Goal: Information Seeking & Learning: Learn about a topic

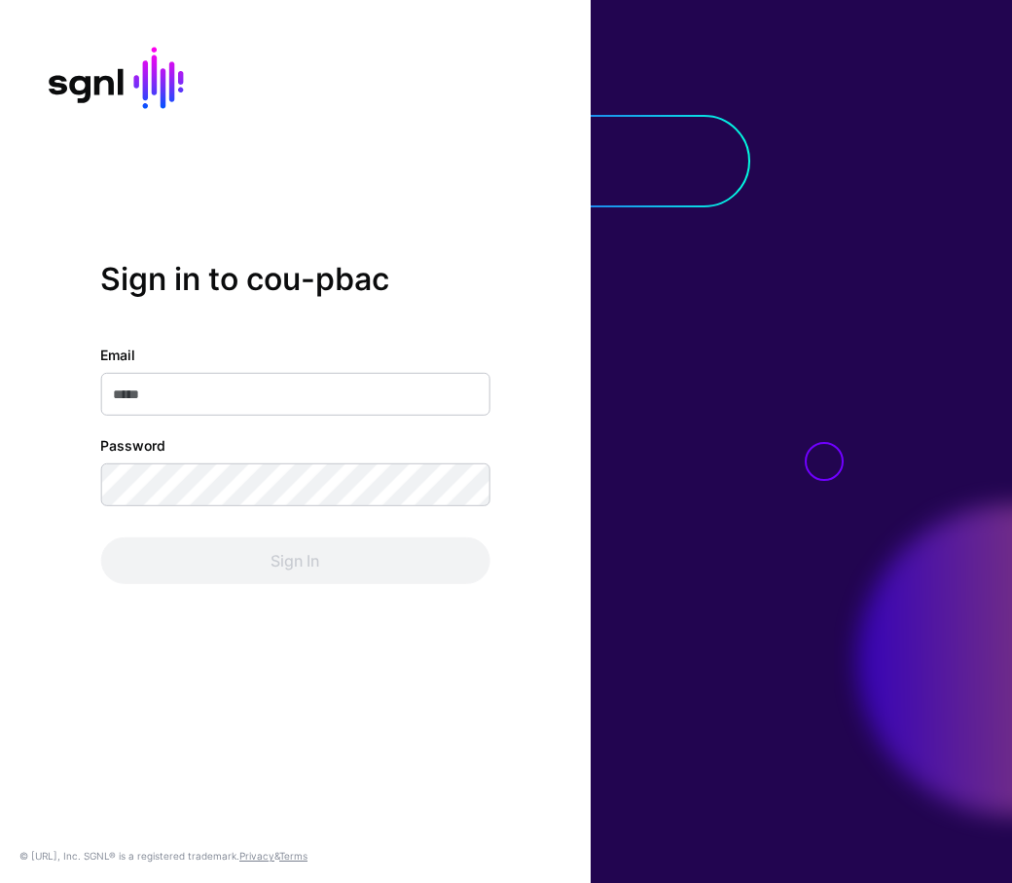
type input "**********"
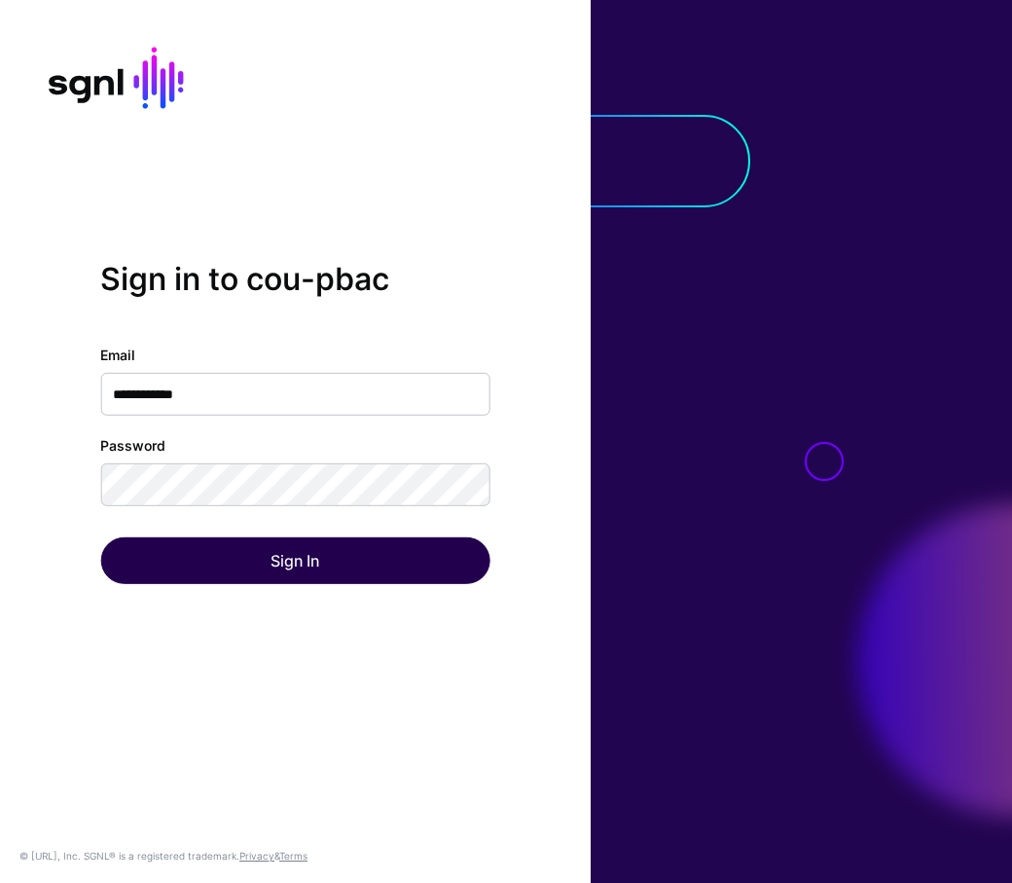
click at [240, 545] on div "Sign In" at bounding box center [294, 560] width 389 height 47
click at [240, 554] on button "Sign In" at bounding box center [294, 560] width 389 height 47
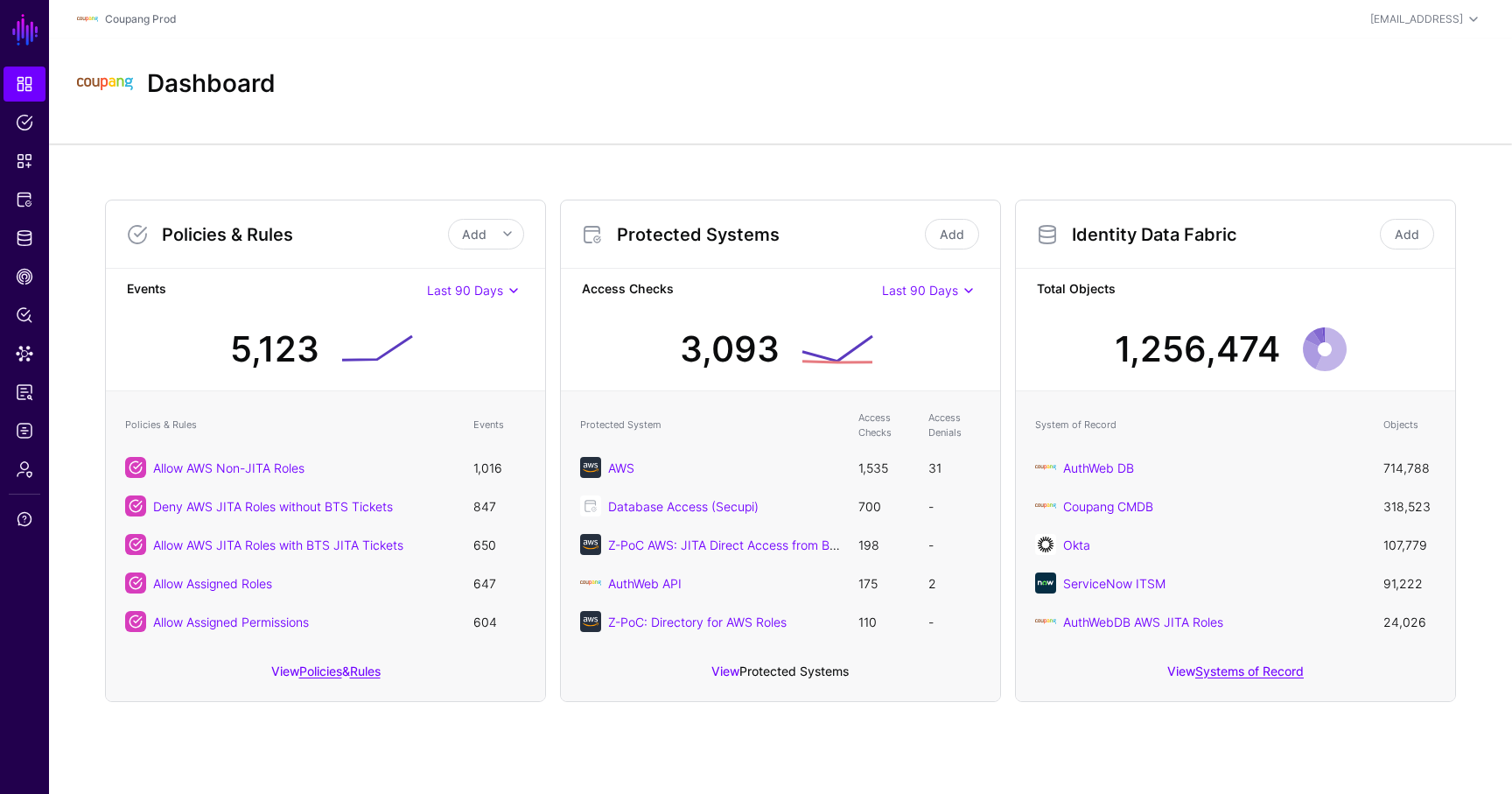
click at [800, 668] on link "Protected Systems" at bounding box center [794, 671] width 110 height 15
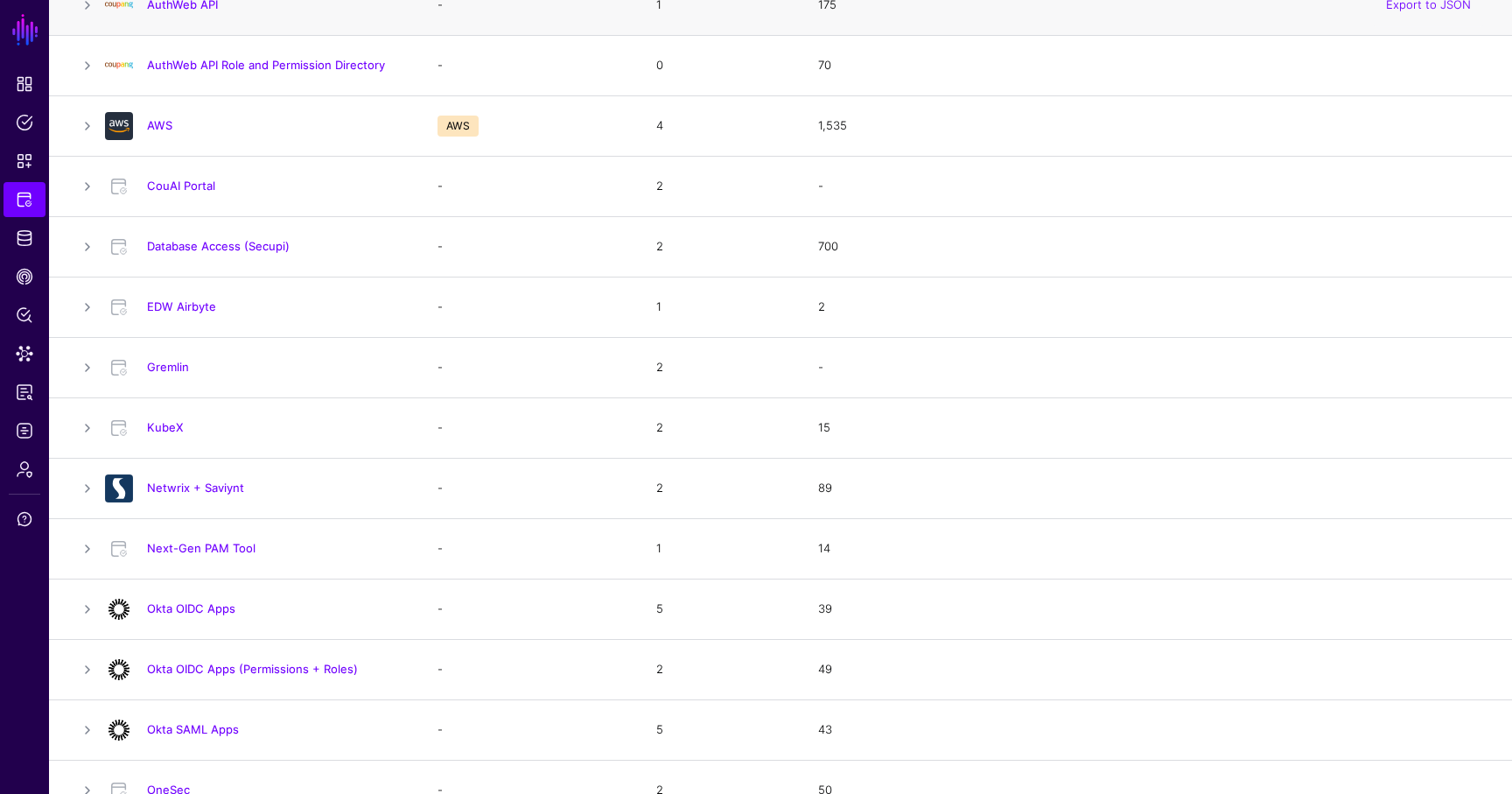
scroll to position [154, 0]
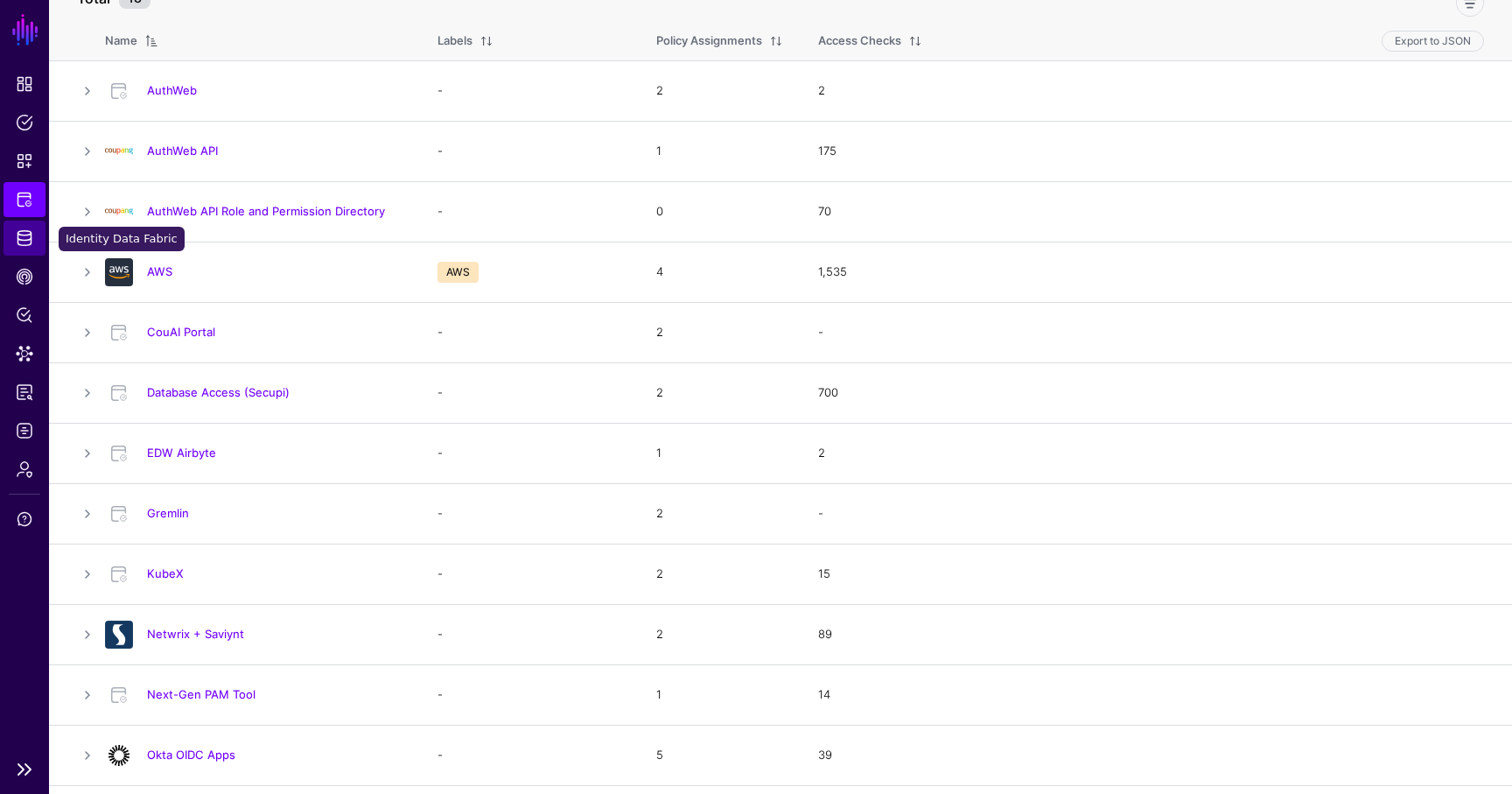
click at [25, 237] on span "Identity Data Fabric" at bounding box center [24, 237] width 17 height 17
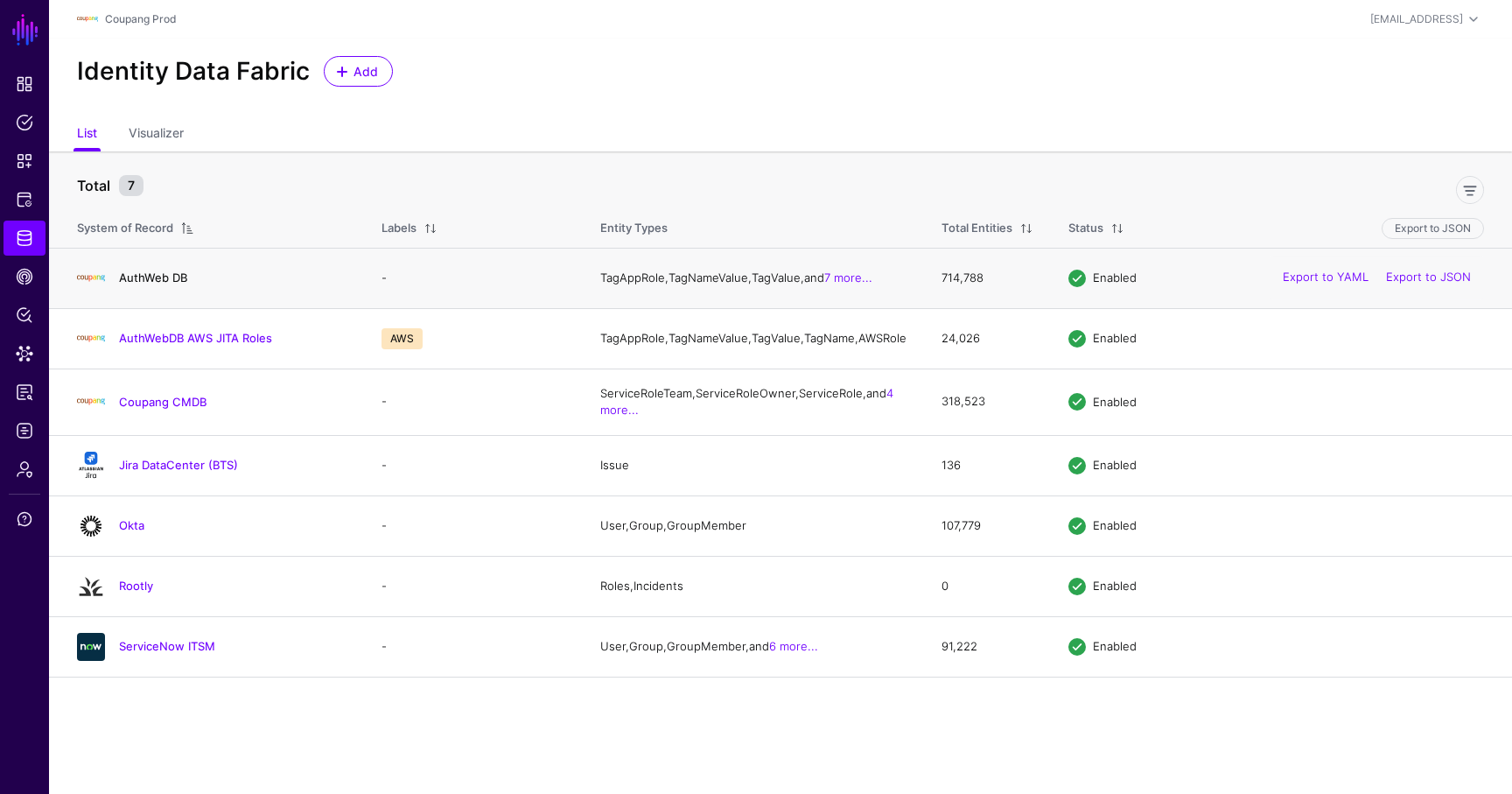
click at [163, 282] on link "AuthWeb DB" at bounding box center [153, 278] width 68 height 14
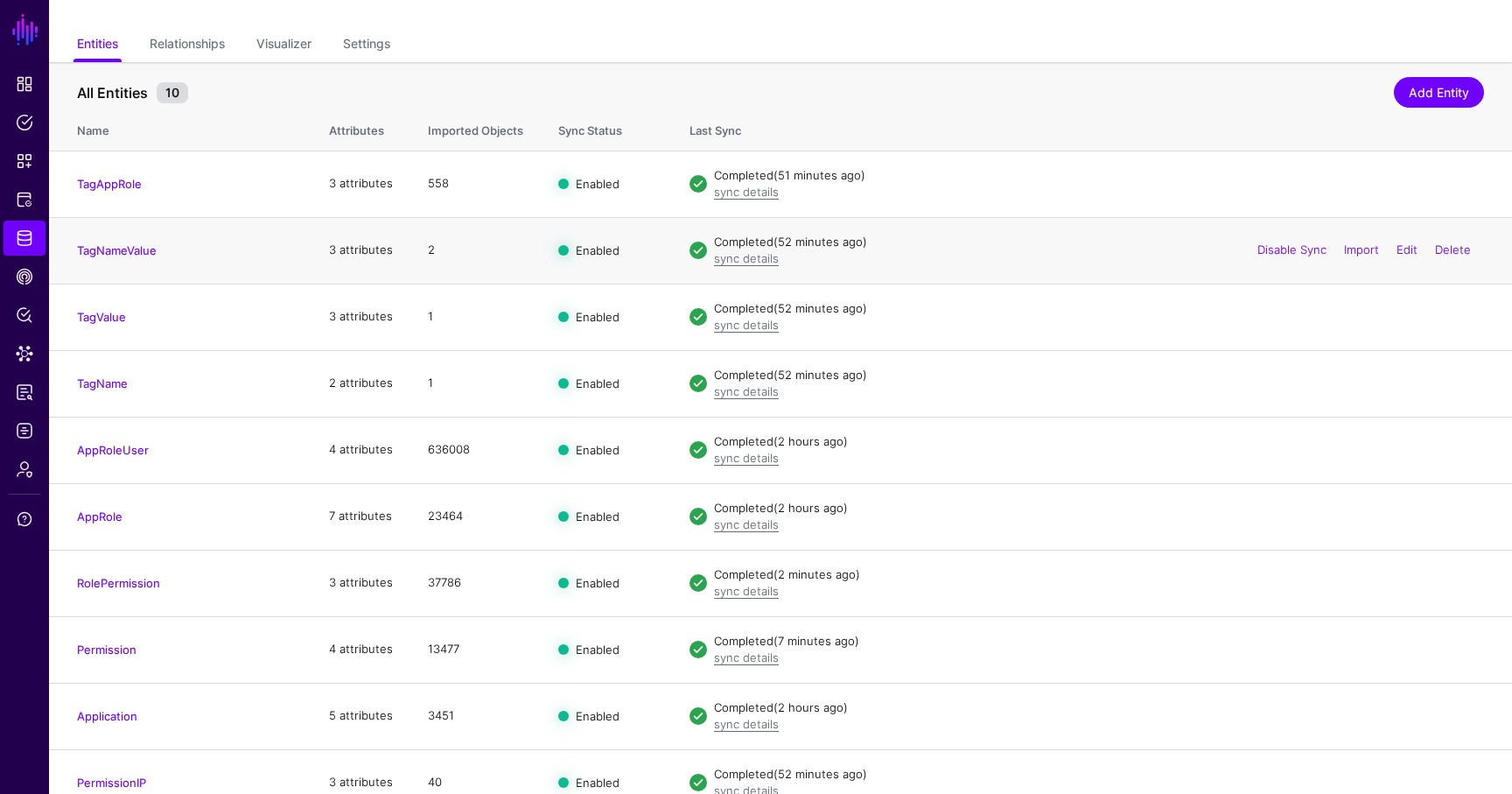
scroll to position [137, 0]
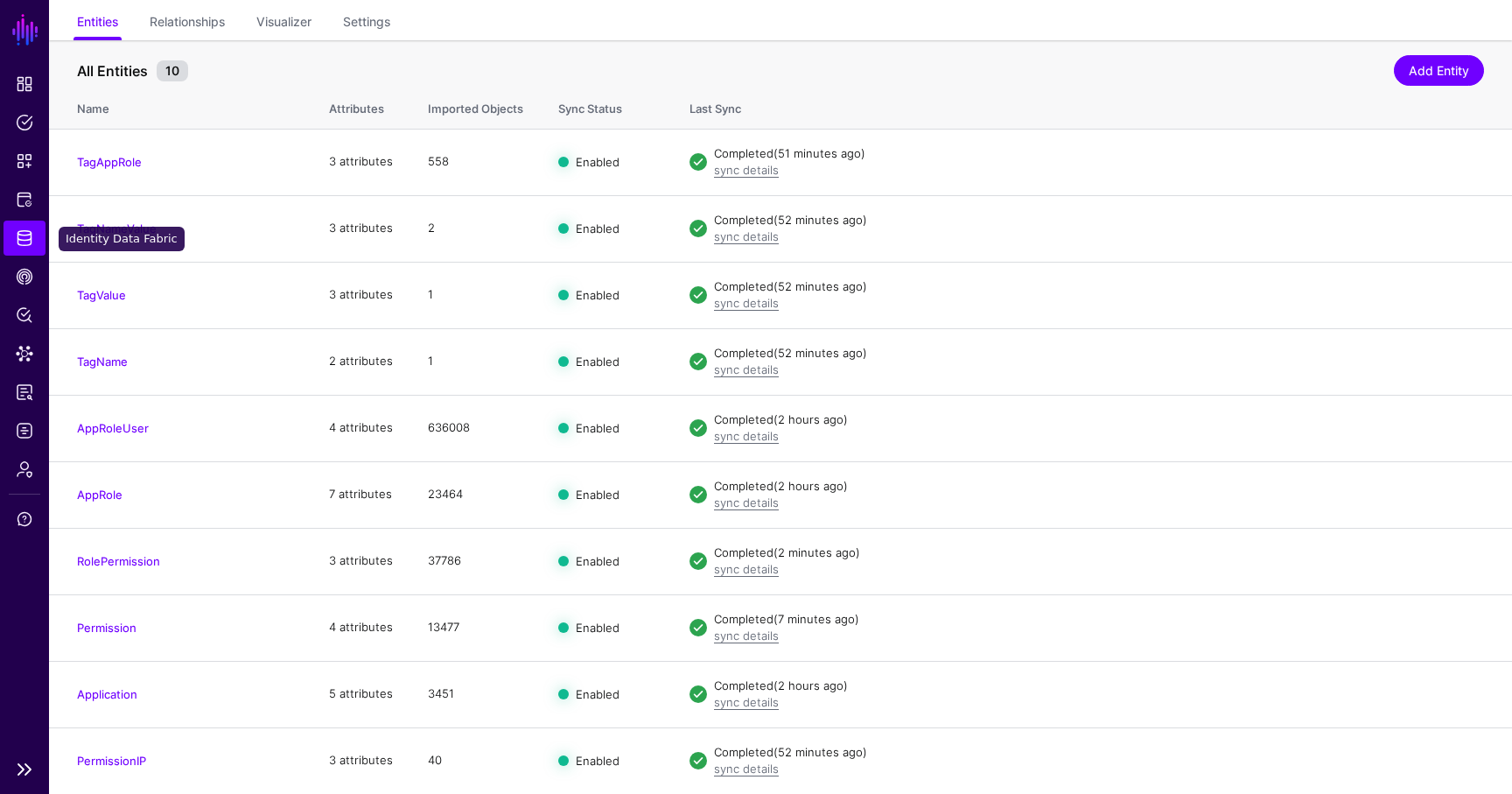
click at [38, 242] on link "Identity Data Fabric" at bounding box center [24, 237] width 42 height 35
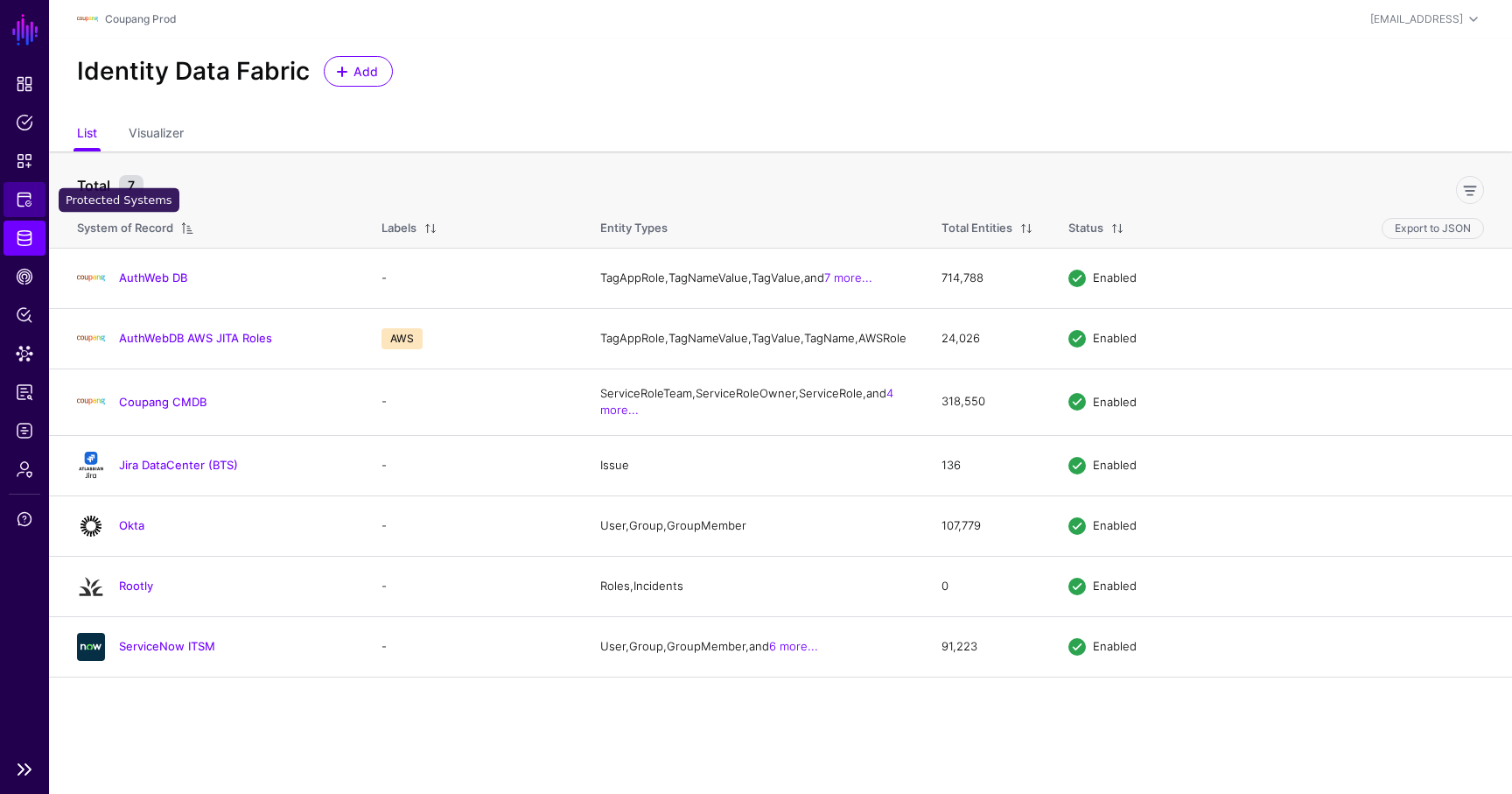
click at [15, 199] on link "Protected Systems" at bounding box center [24, 199] width 42 height 35
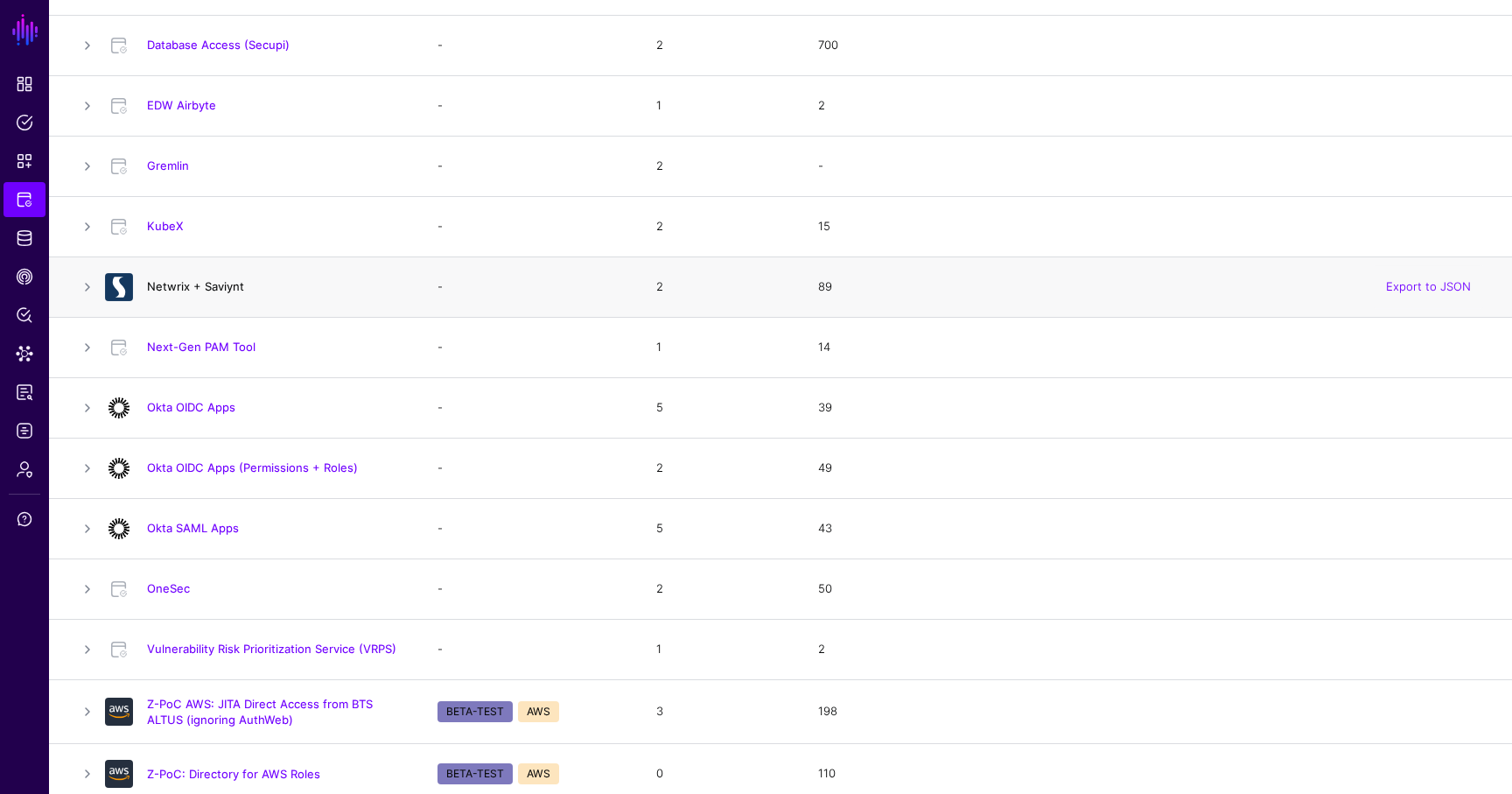
scroll to position [505, 0]
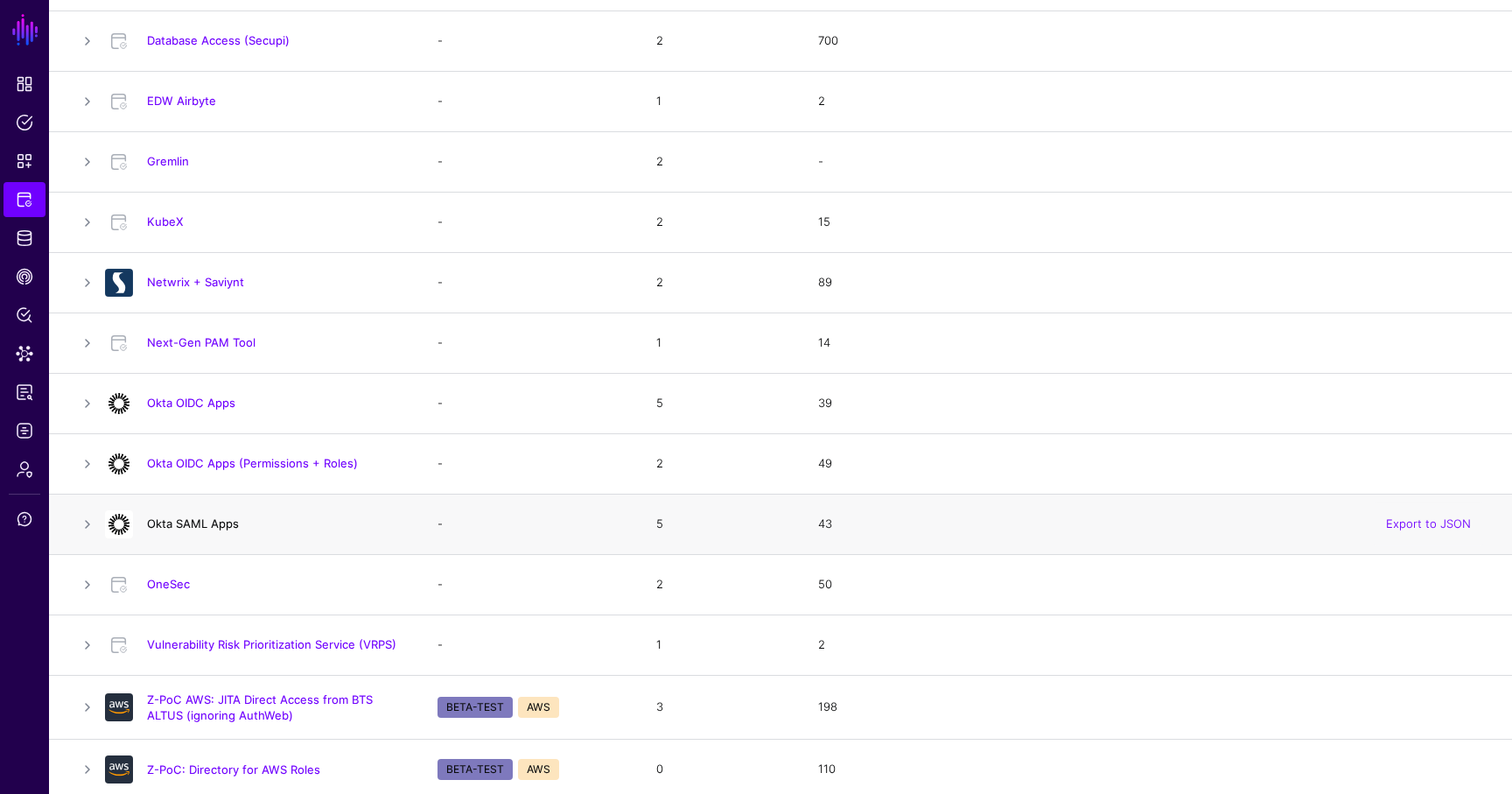
click at [201, 522] on link "Okta SAML Apps" at bounding box center [192, 523] width 92 height 14
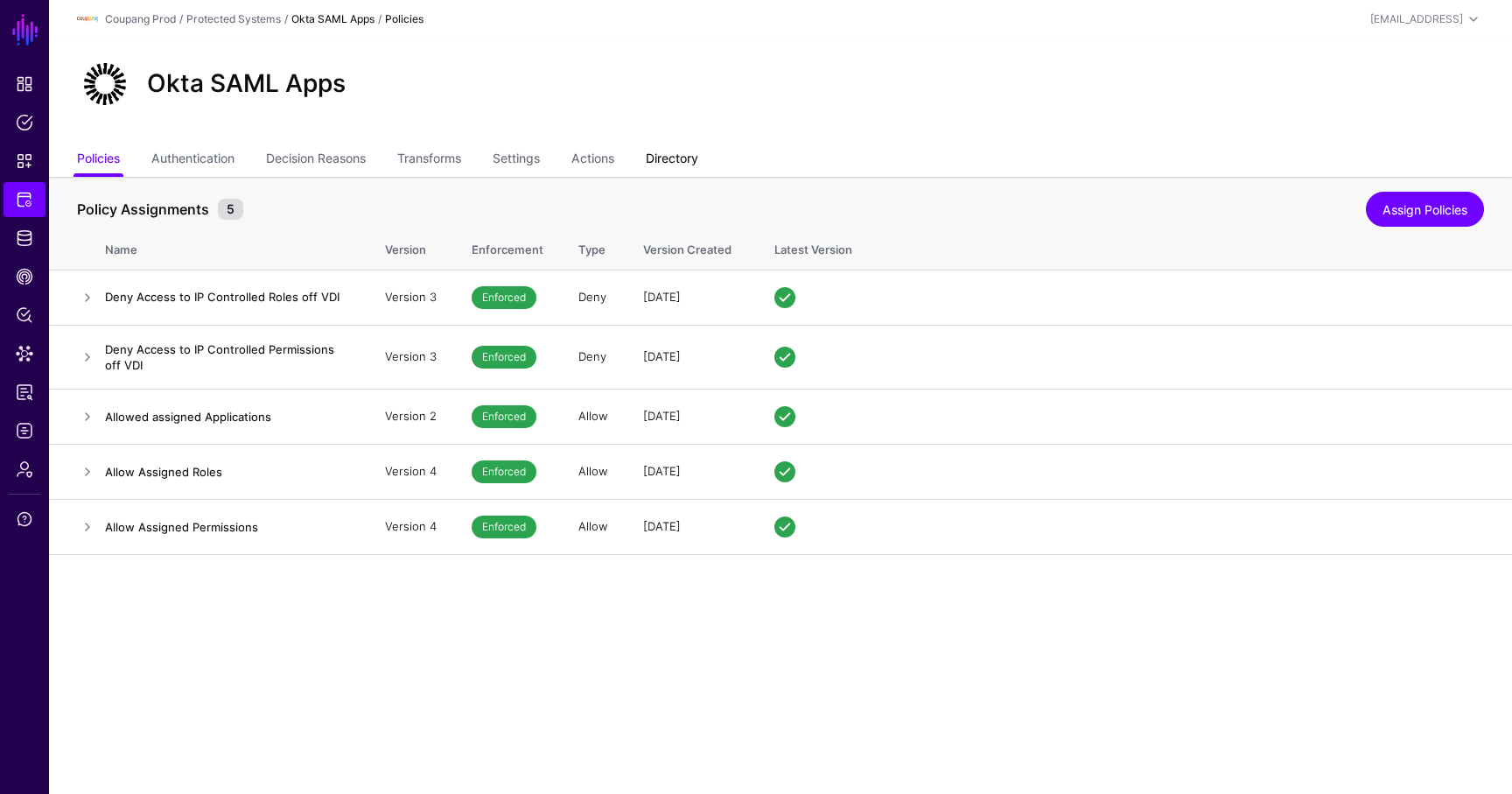
click at [675, 152] on link "Directory" at bounding box center [672, 160] width 52 height 33
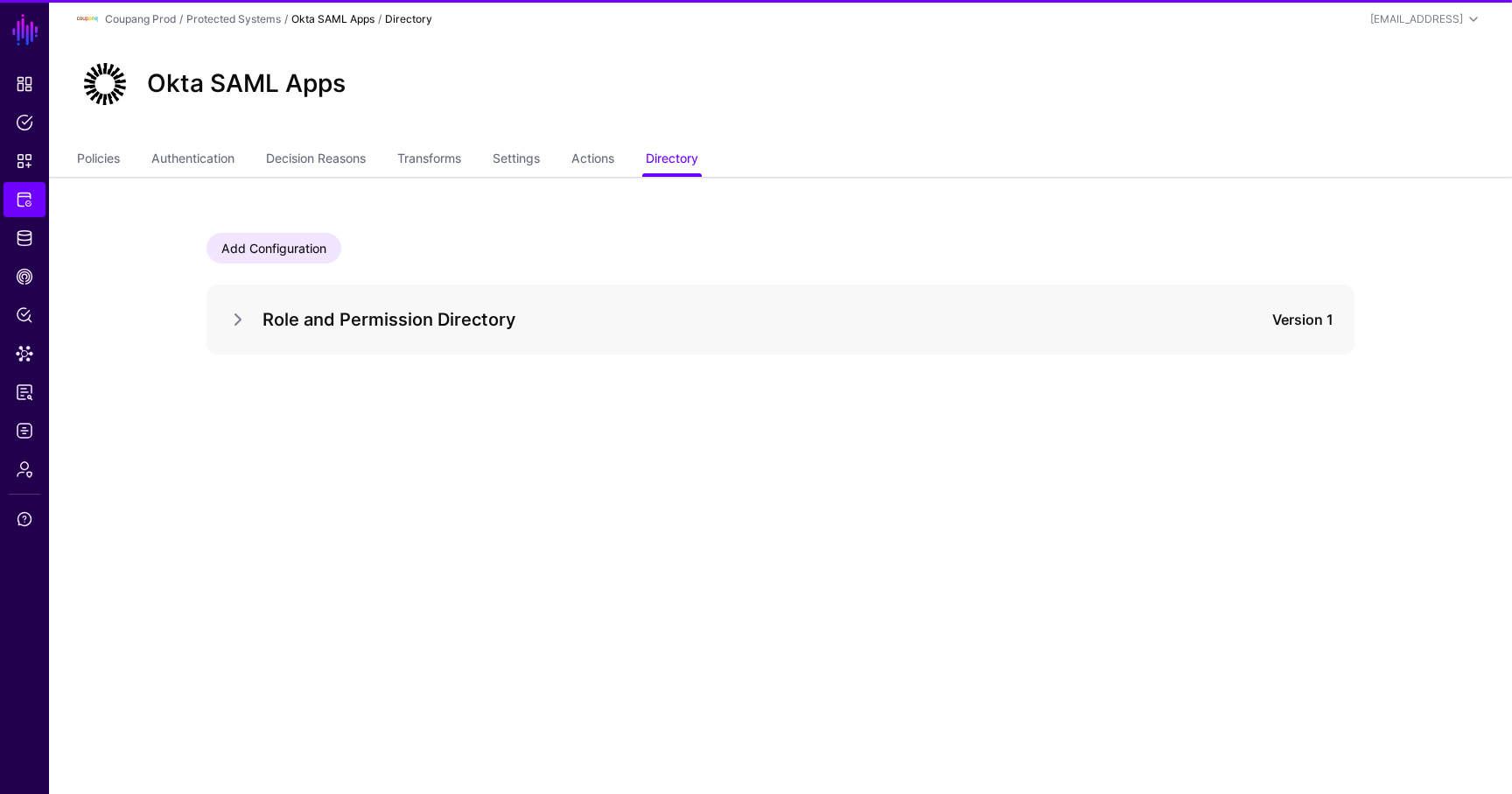
click at [225, 321] on div "Role and Permission Directory Version 1" at bounding box center [781, 319] width 1149 height 70
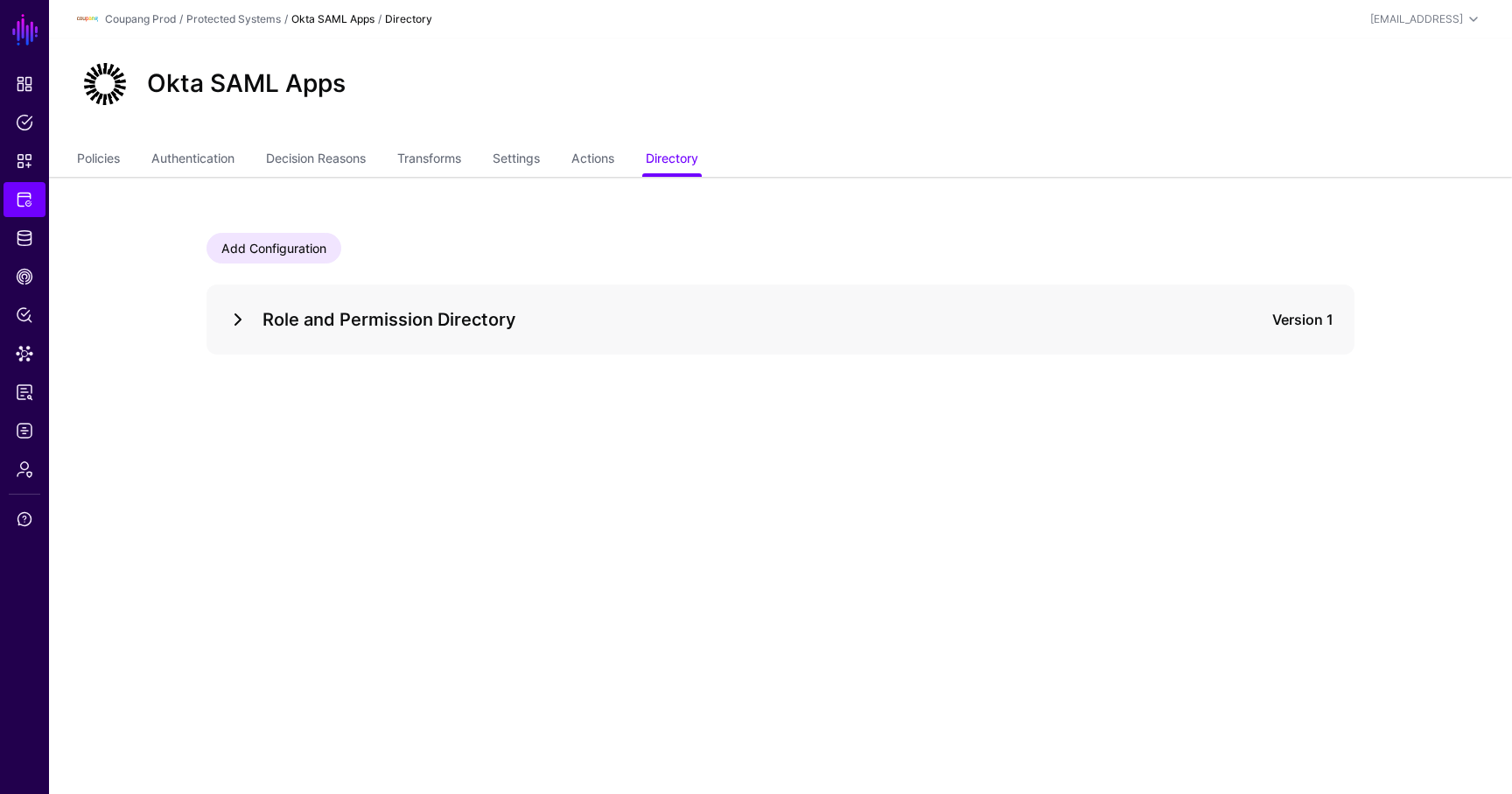
click at [247, 323] on link at bounding box center [237, 318] width 21 height 21
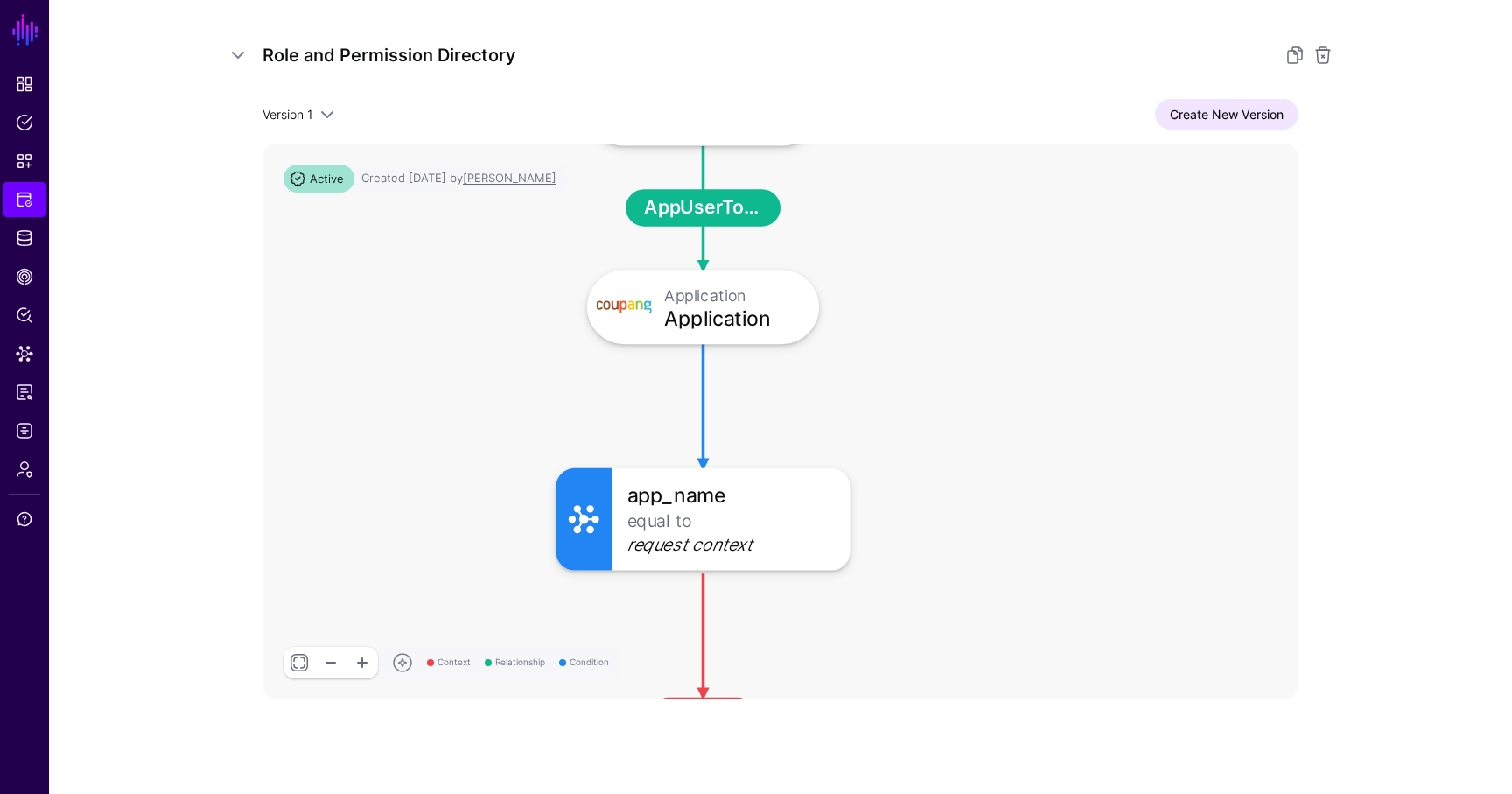
scroll to position [268, 0]
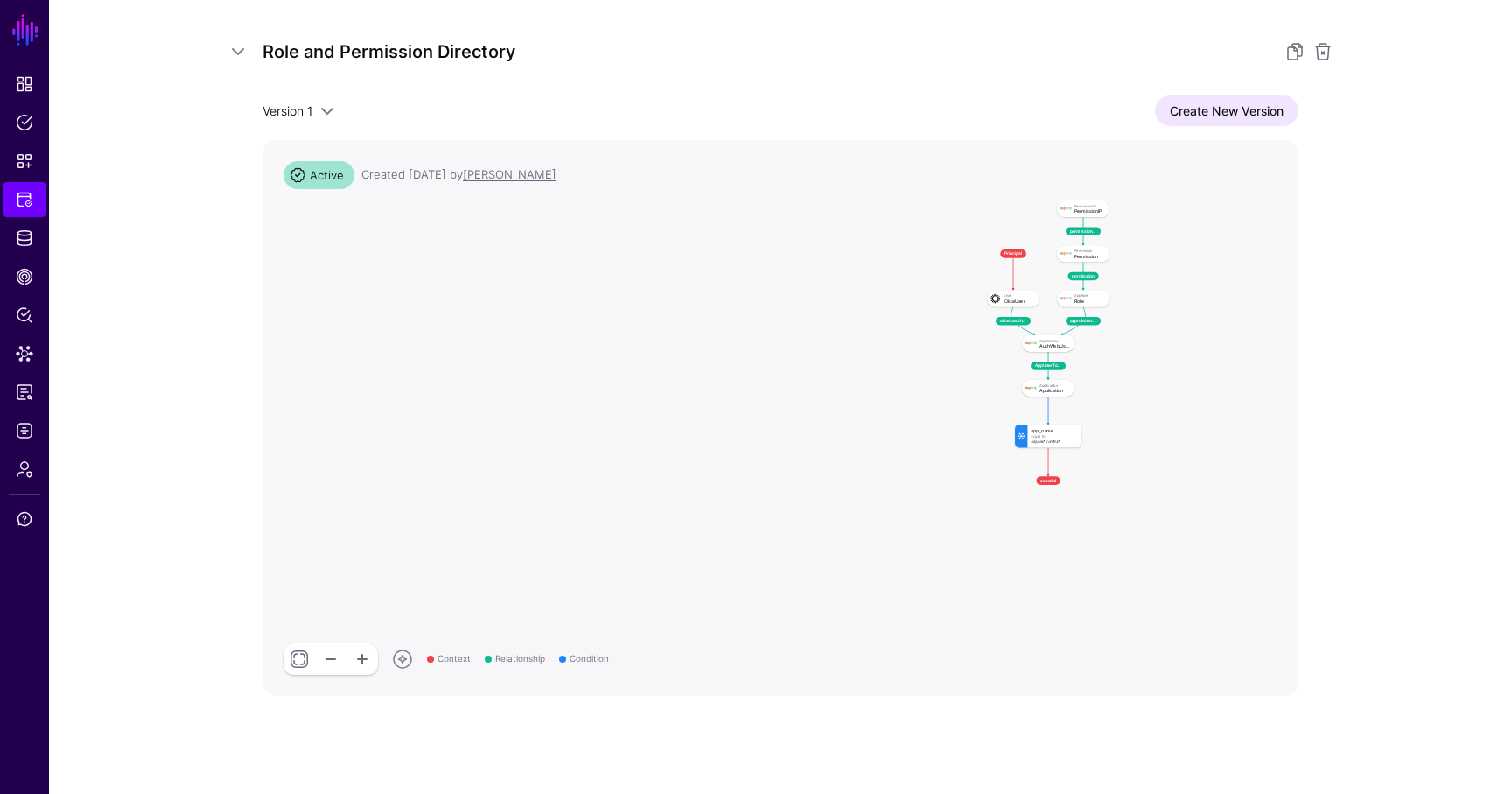
click at [303, 655] on link at bounding box center [299, 658] width 31 height 31
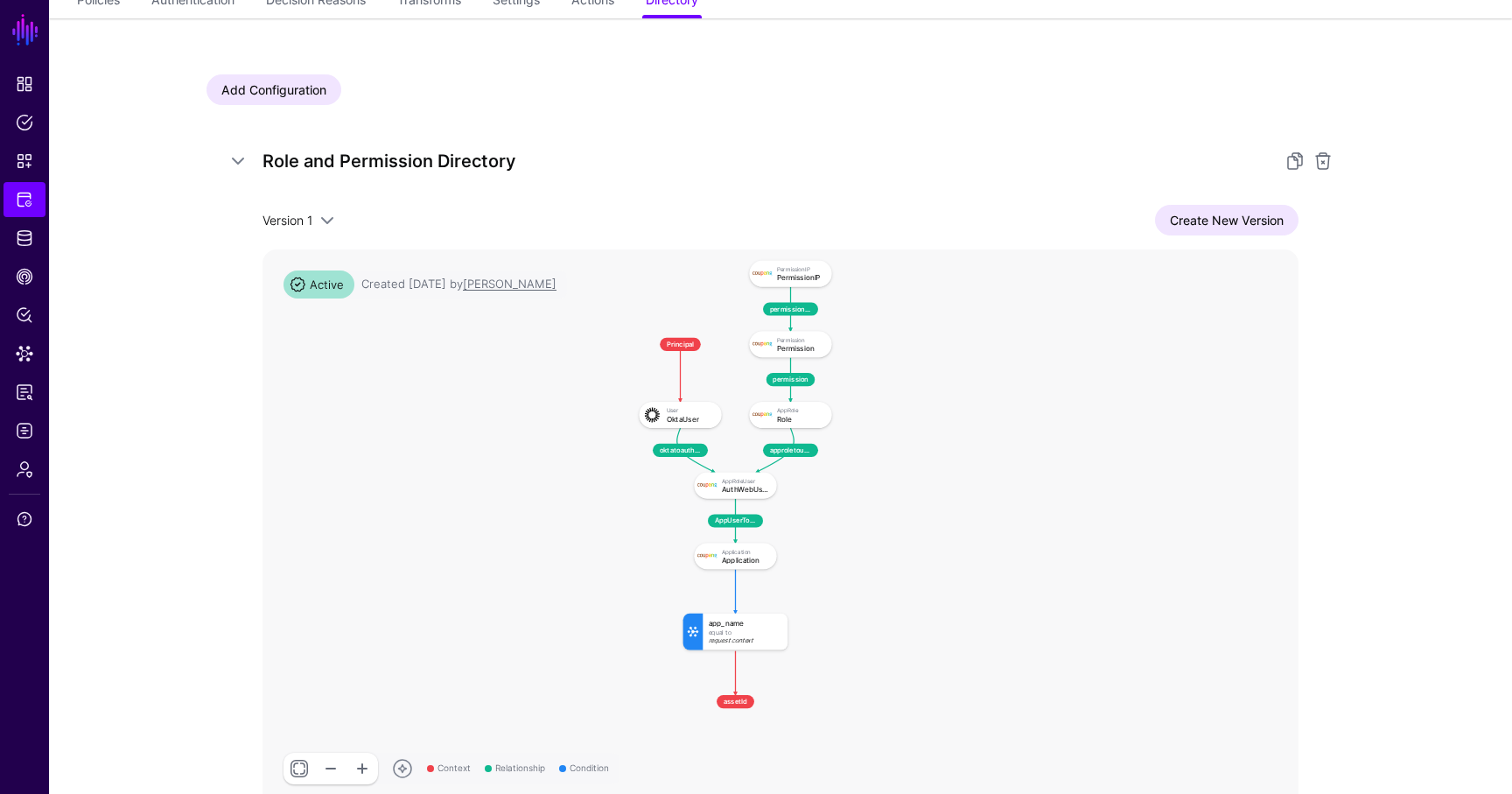
scroll to position [0, 0]
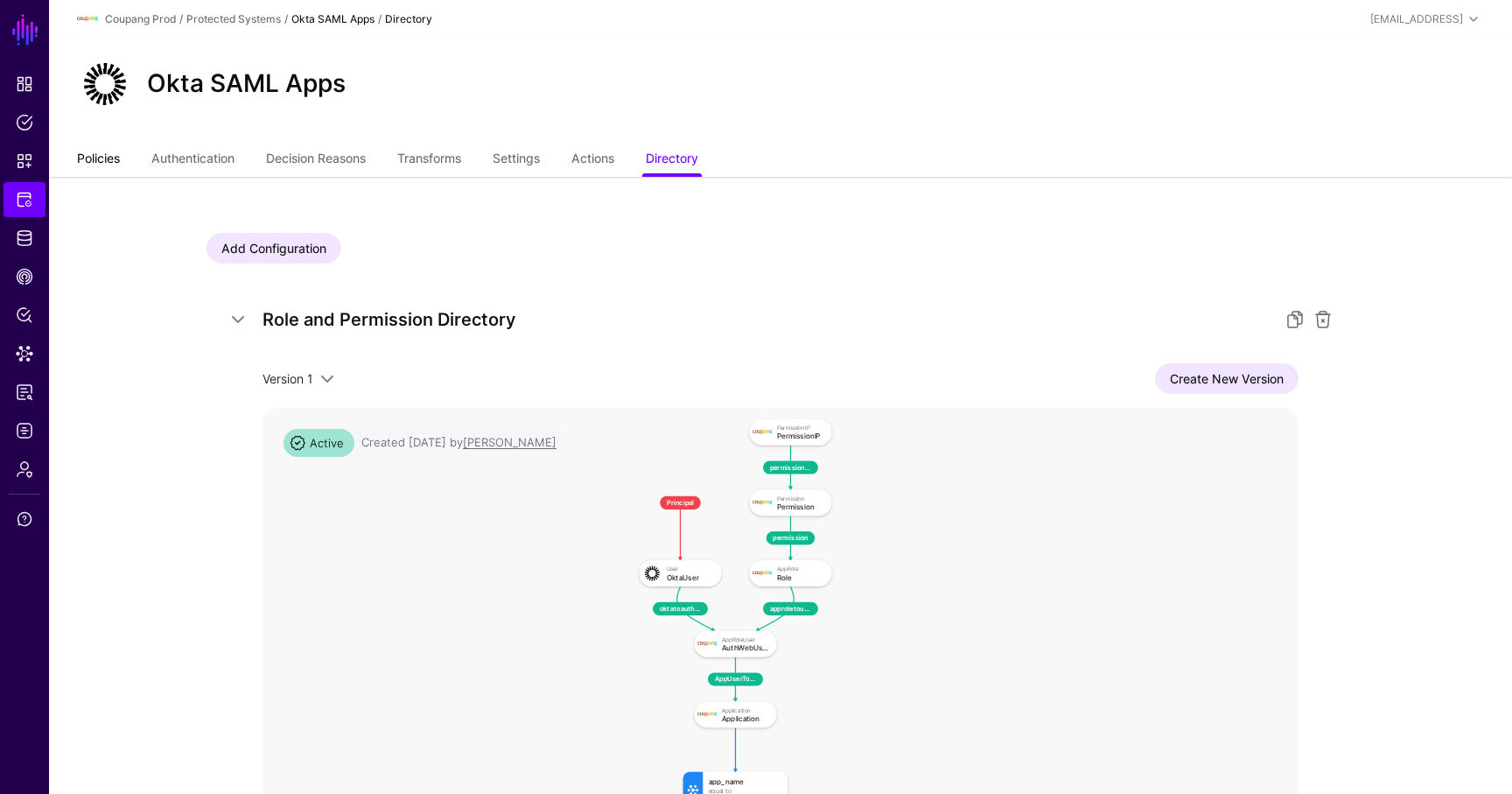
click at [96, 155] on link "Policies" at bounding box center [99, 160] width 43 height 33
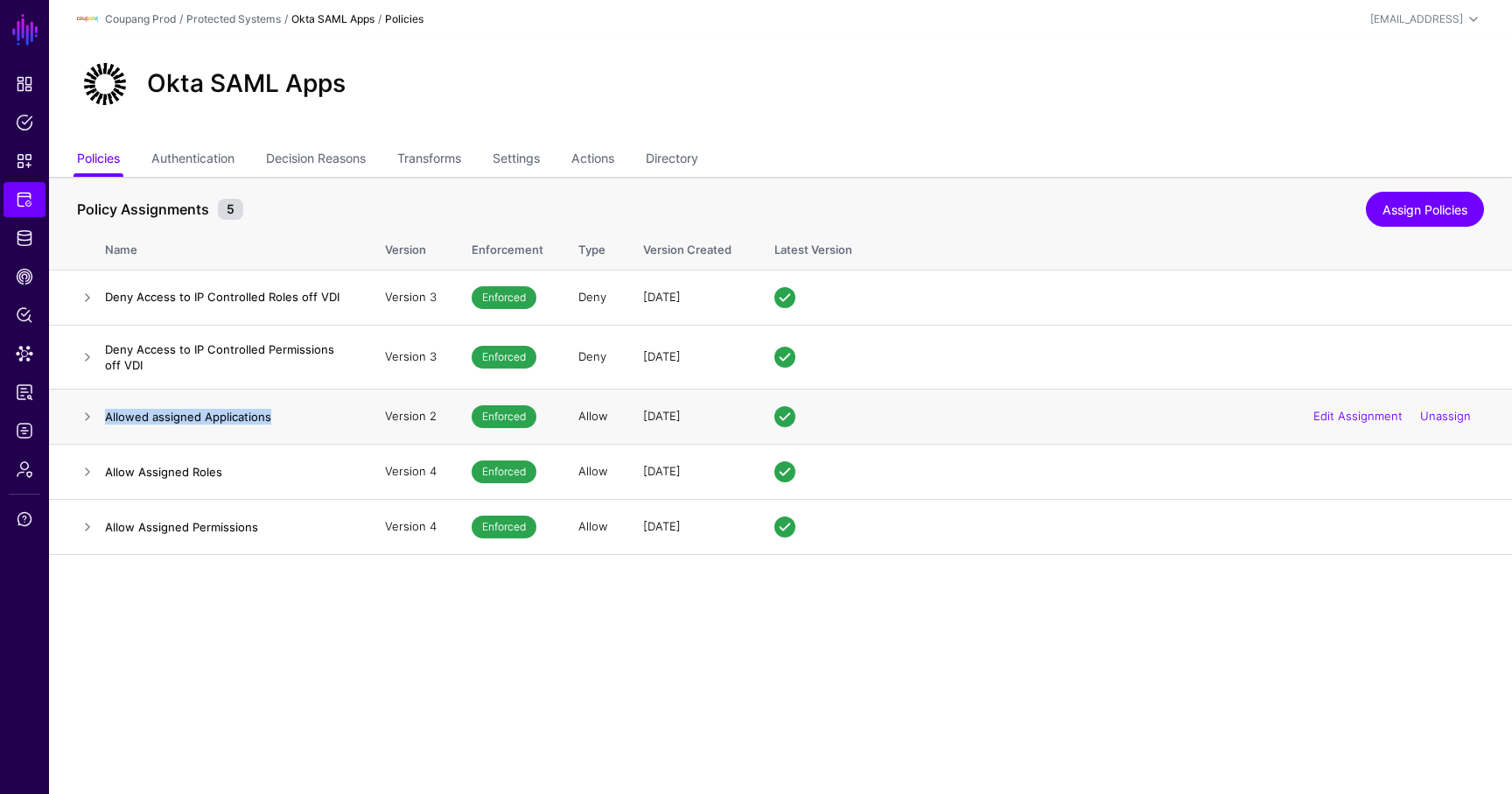
drag, startPoint x: 102, startPoint y: 415, endPoint x: 289, endPoint y: 414, distance: 187.0
click at [289, 414] on tr "Allowed assigned Applications Version 2 Enforced Allow [DATE] Edit Assignment U…" at bounding box center [780, 415] width 1463 height 55
click at [25, 191] on span "Protected Systems" at bounding box center [24, 199] width 17 height 17
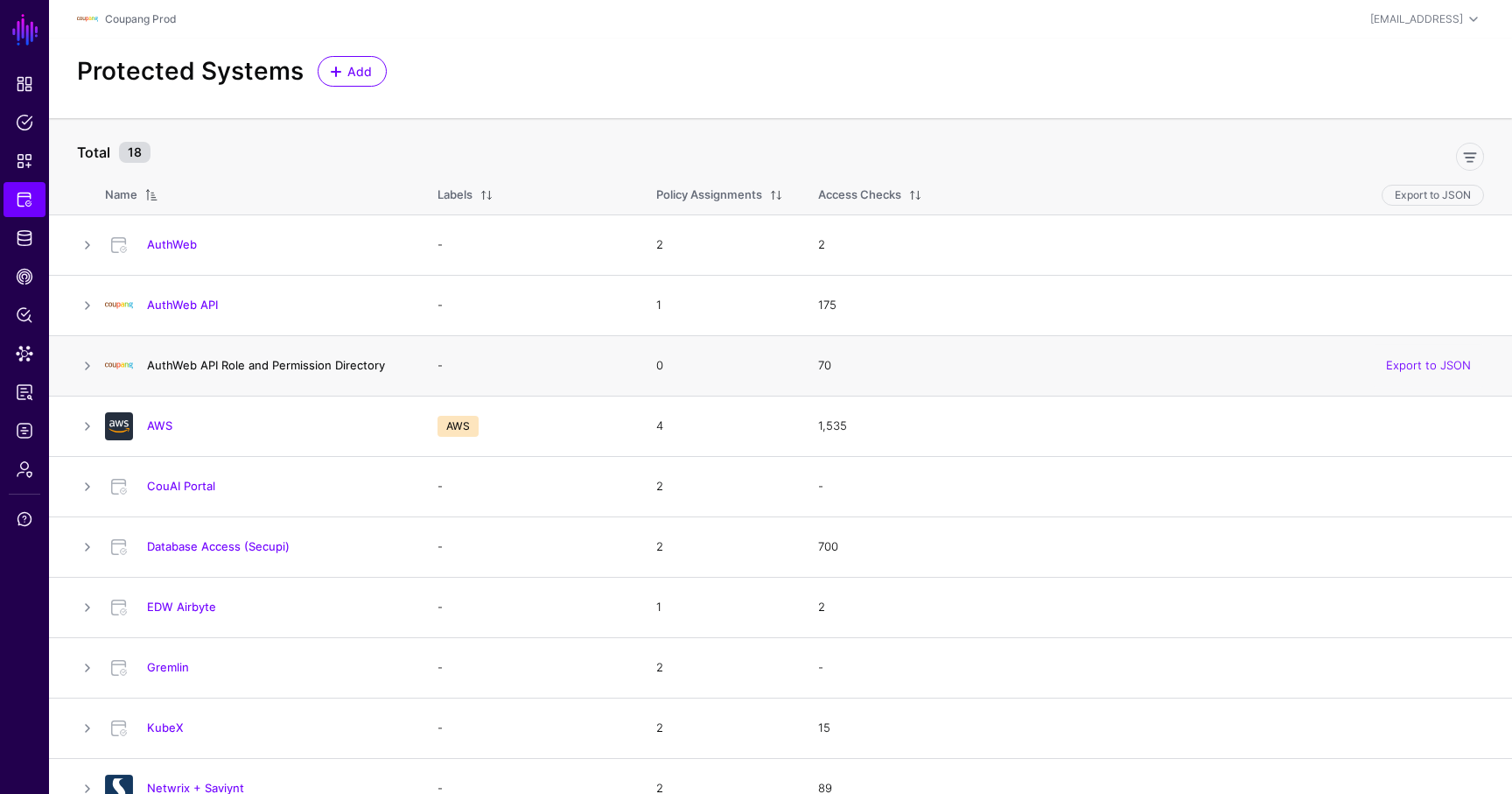
click at [267, 369] on link "AuthWeb API Role and Permission Directory" at bounding box center [265, 365] width 238 height 14
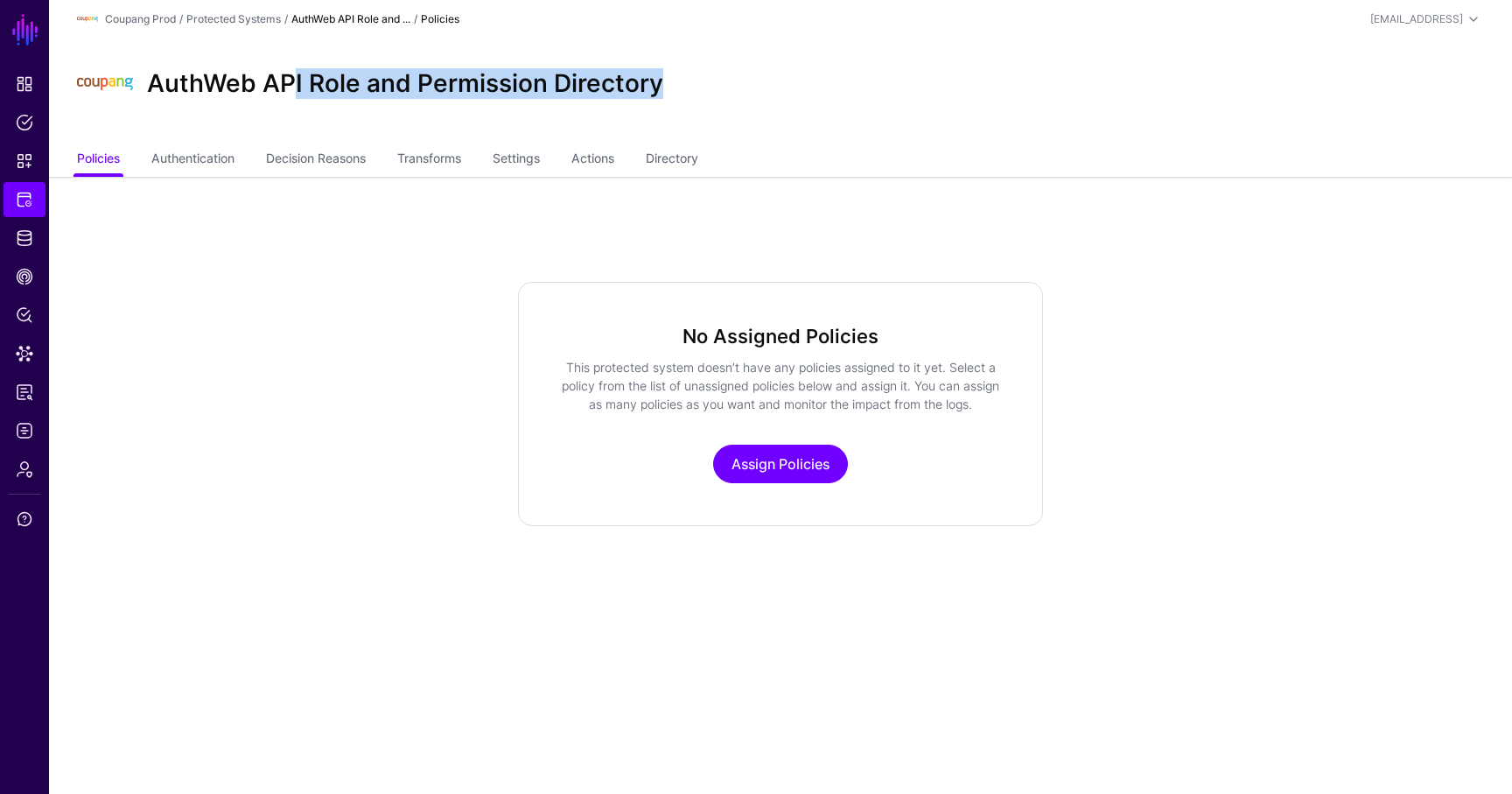
drag, startPoint x: 702, startPoint y: 81, endPoint x: 291, endPoint y: 88, distance: 411.1
click at [291, 88] on div "AuthWeb API Role and Permission Directory" at bounding box center [781, 84] width 1421 height 56
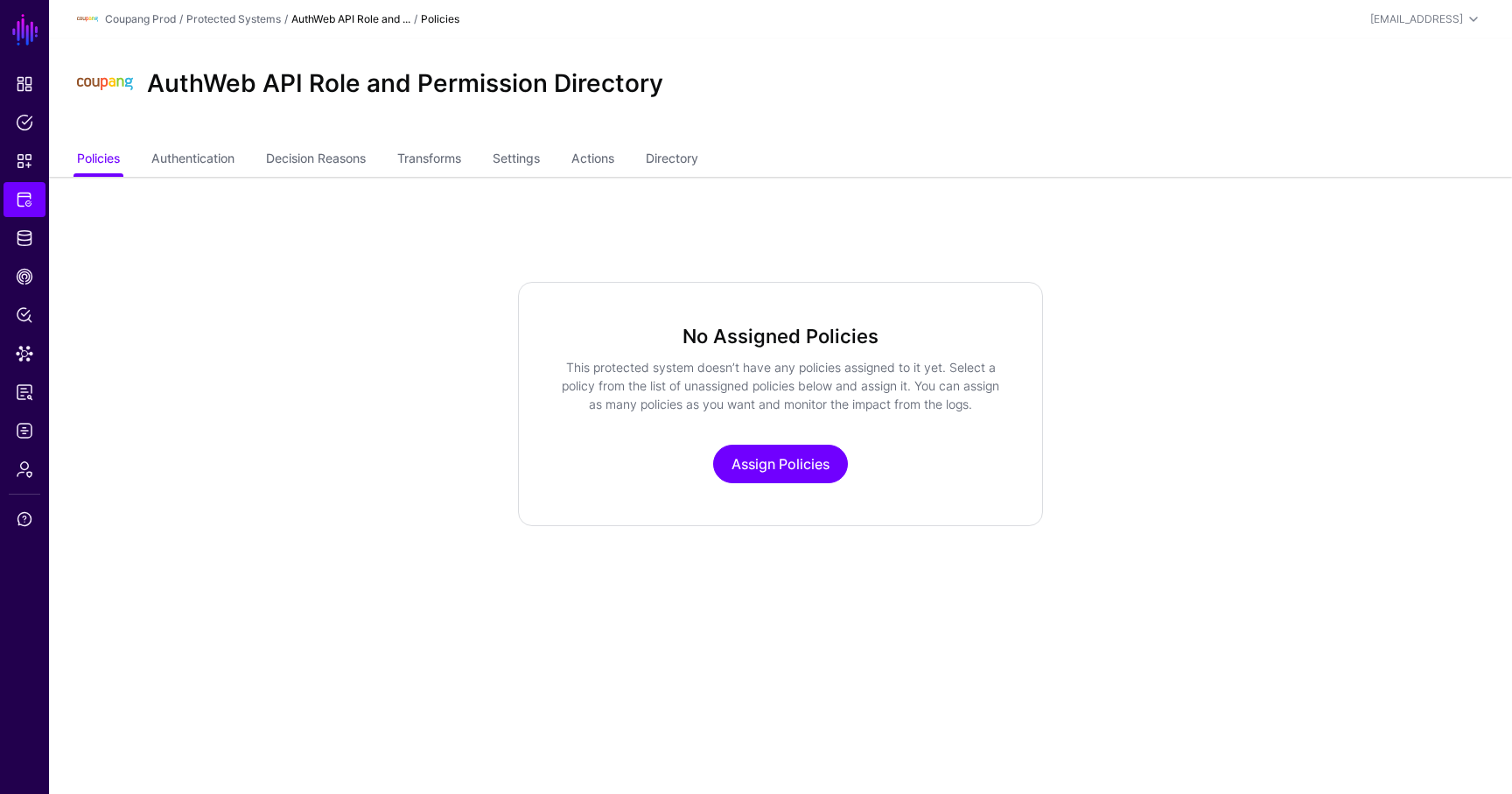
click at [550, 165] on ul "Policies Authentication Decision Reasons Transforms Settings Actions Directory" at bounding box center [781, 160] width 1408 height 33
click at [534, 157] on link "Settings" at bounding box center [516, 160] width 48 height 33
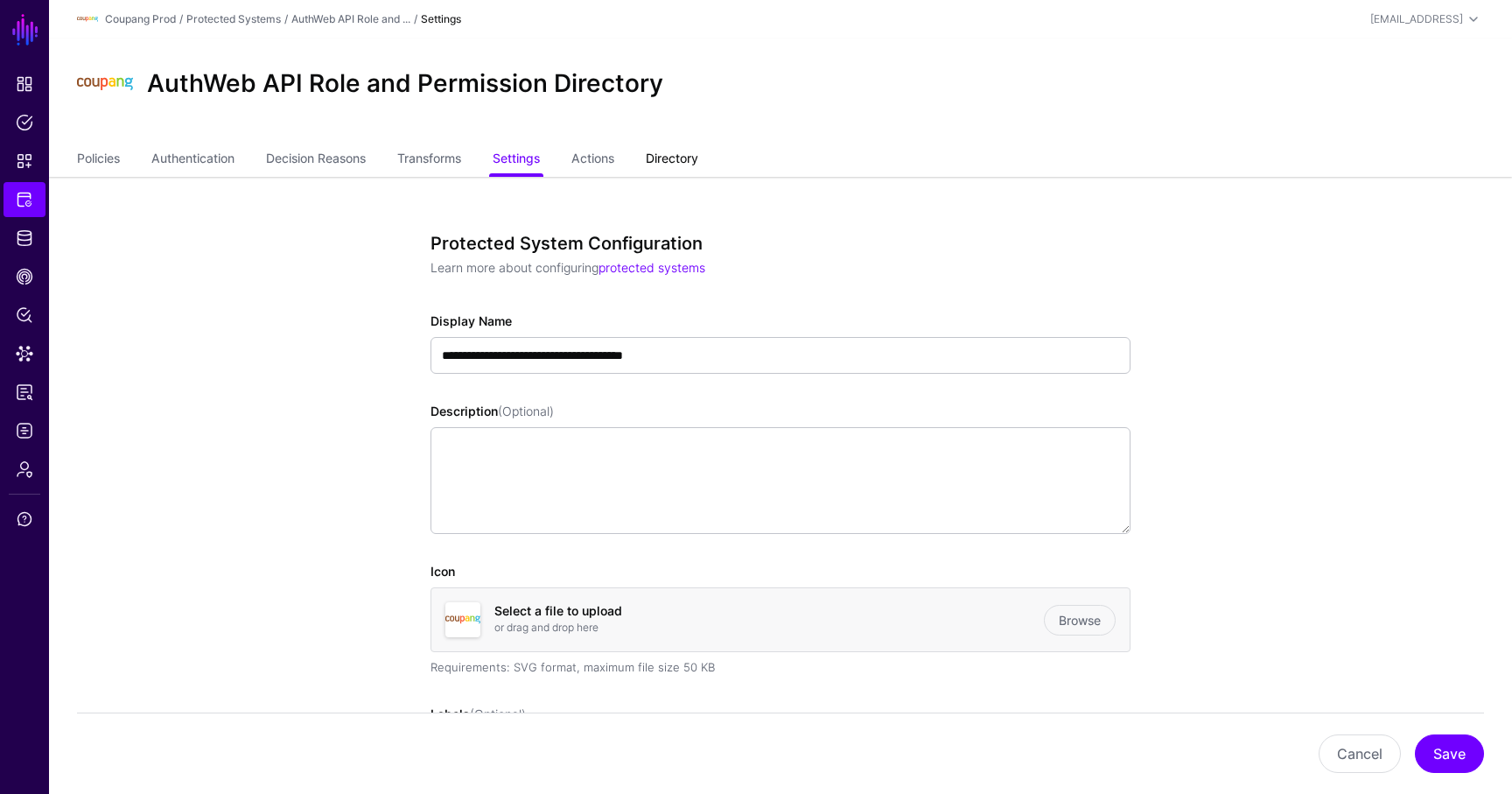
click at [691, 154] on link "Directory" at bounding box center [672, 160] width 52 height 33
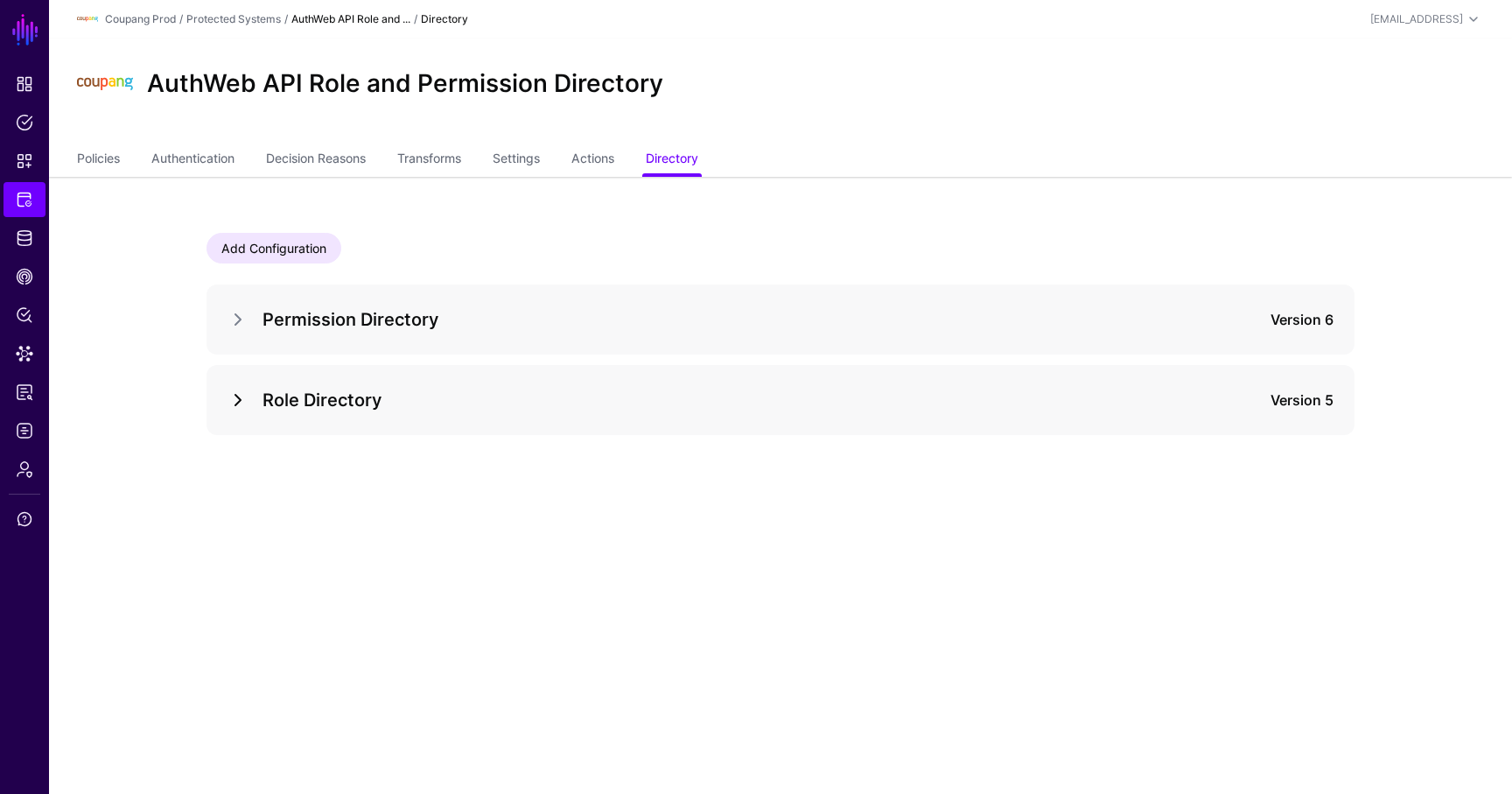
click at [240, 406] on link at bounding box center [237, 399] width 21 height 21
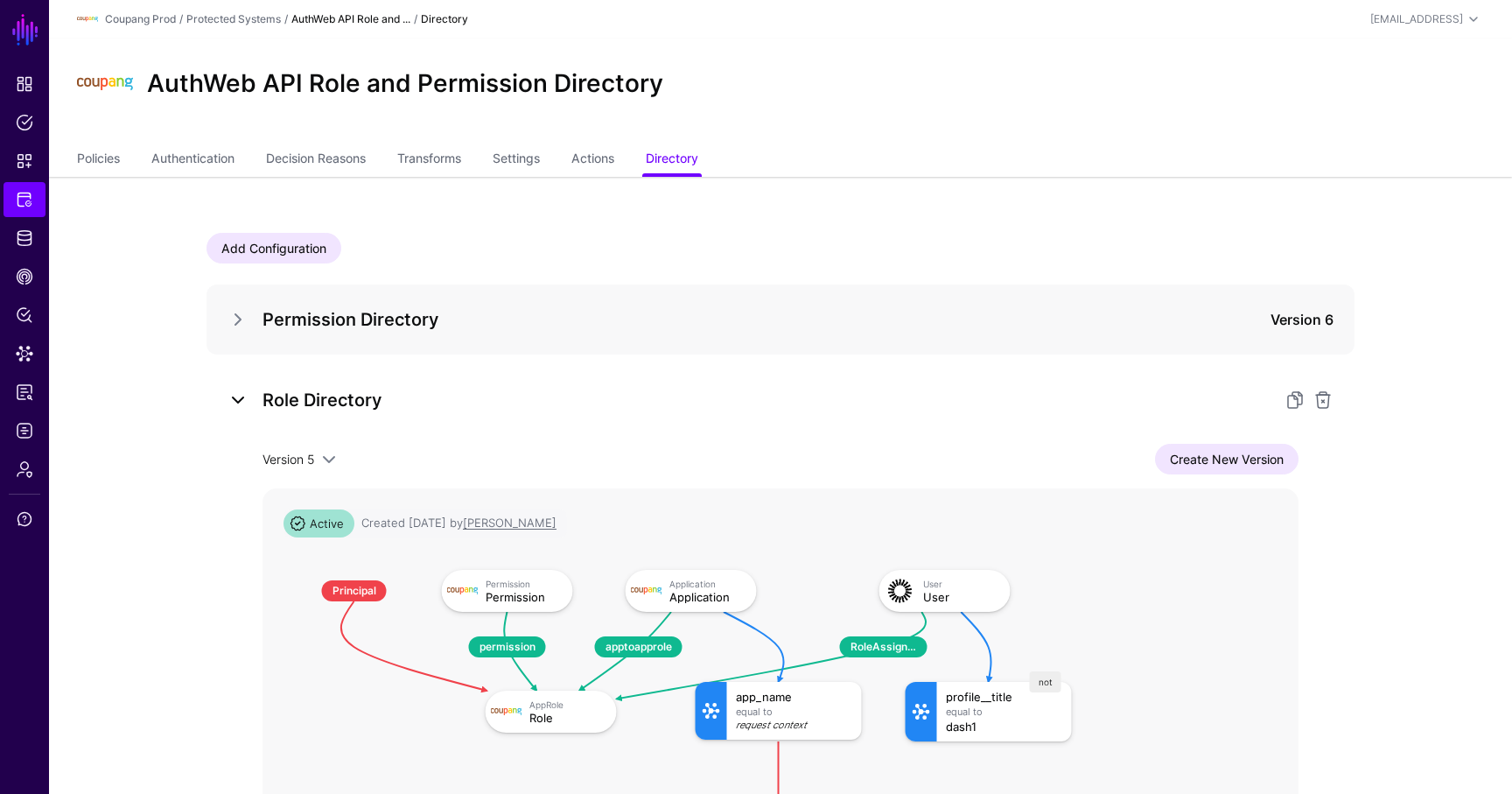
click at [234, 396] on link at bounding box center [237, 399] width 21 height 21
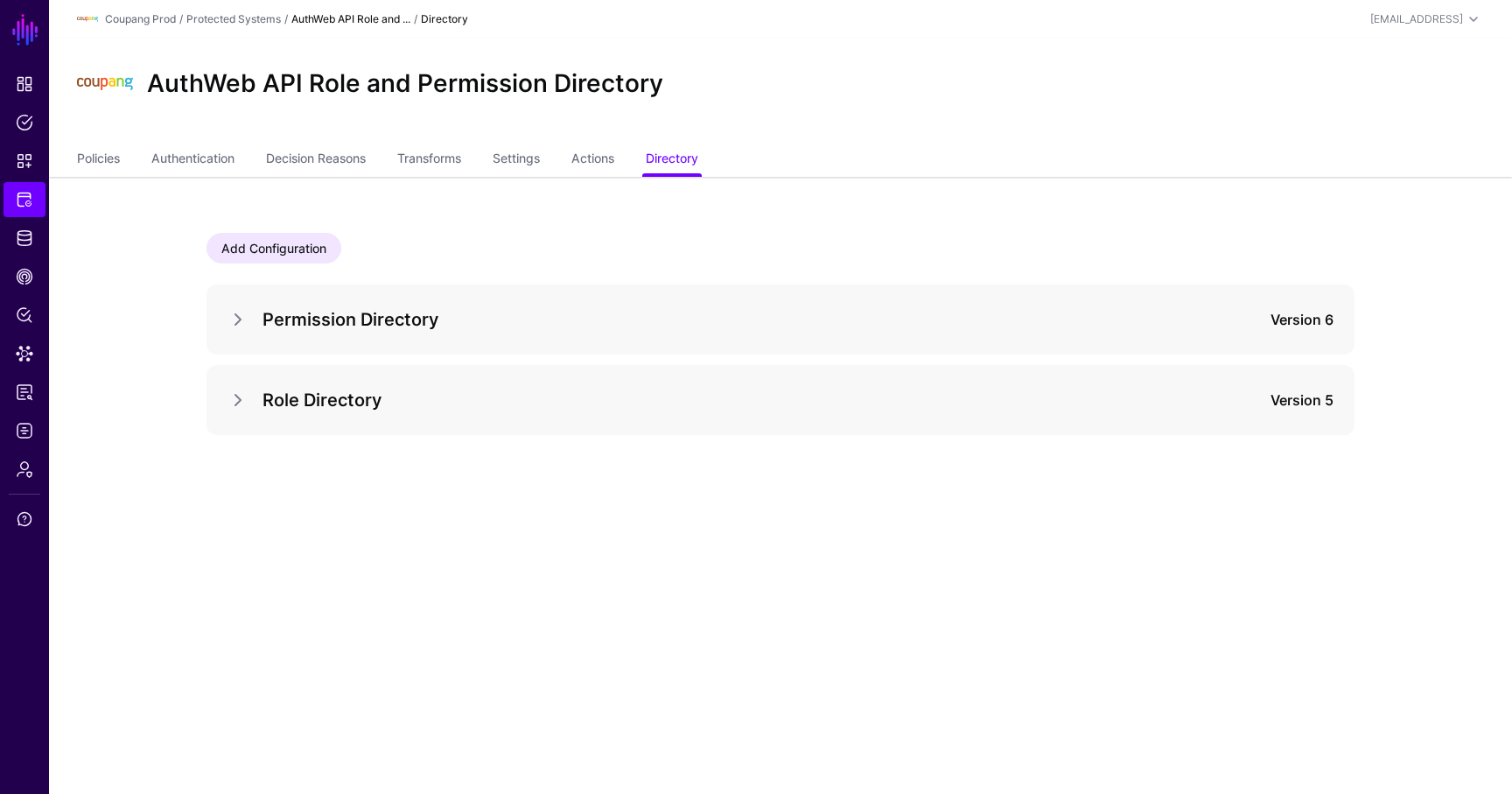
click at [239, 335] on div "Permission Directory Version 6" at bounding box center [781, 319] width 1149 height 70
click at [246, 314] on link at bounding box center [237, 318] width 21 height 21
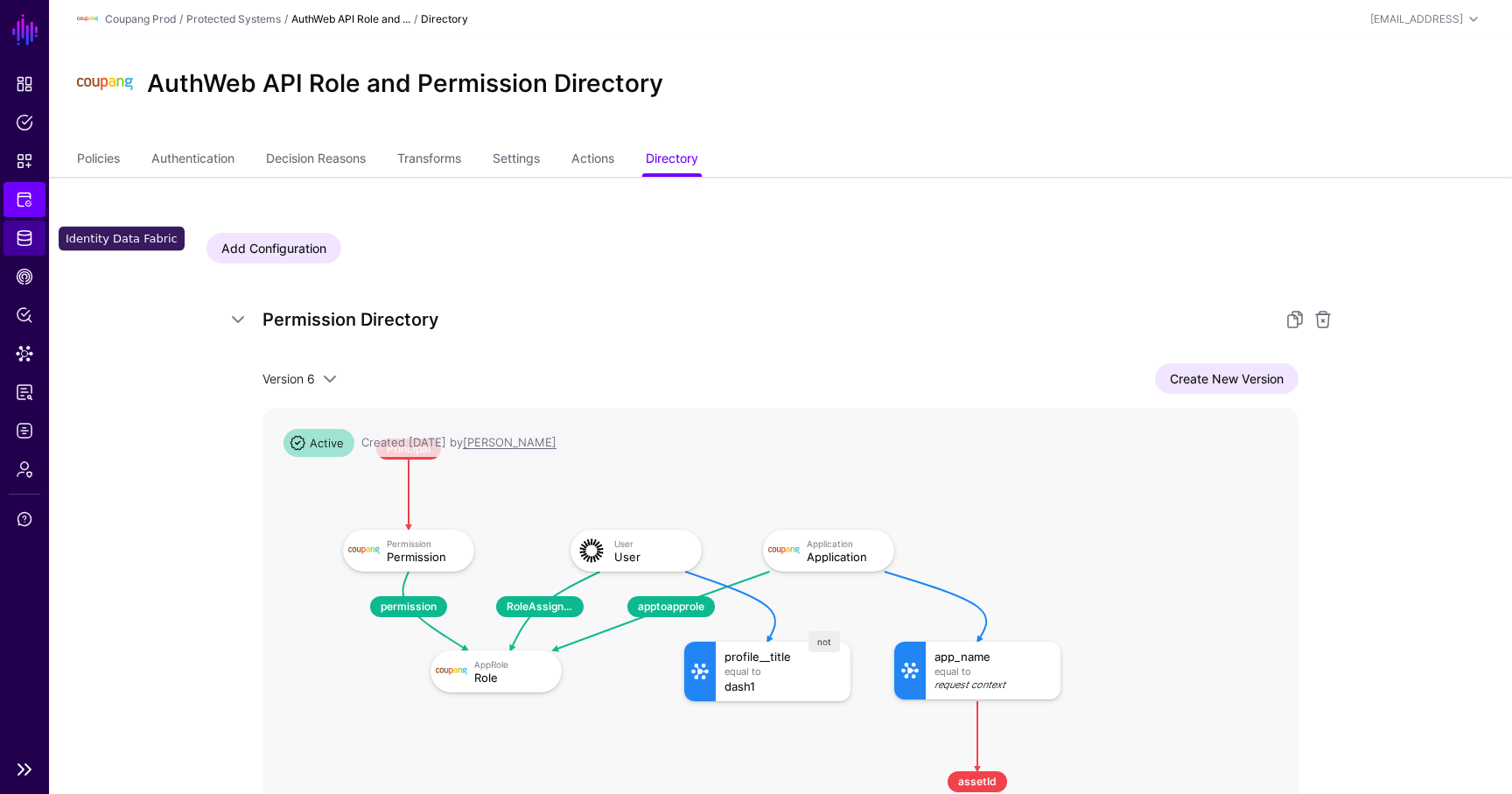
click at [13, 238] on link "Identity Data Fabric" at bounding box center [24, 237] width 42 height 35
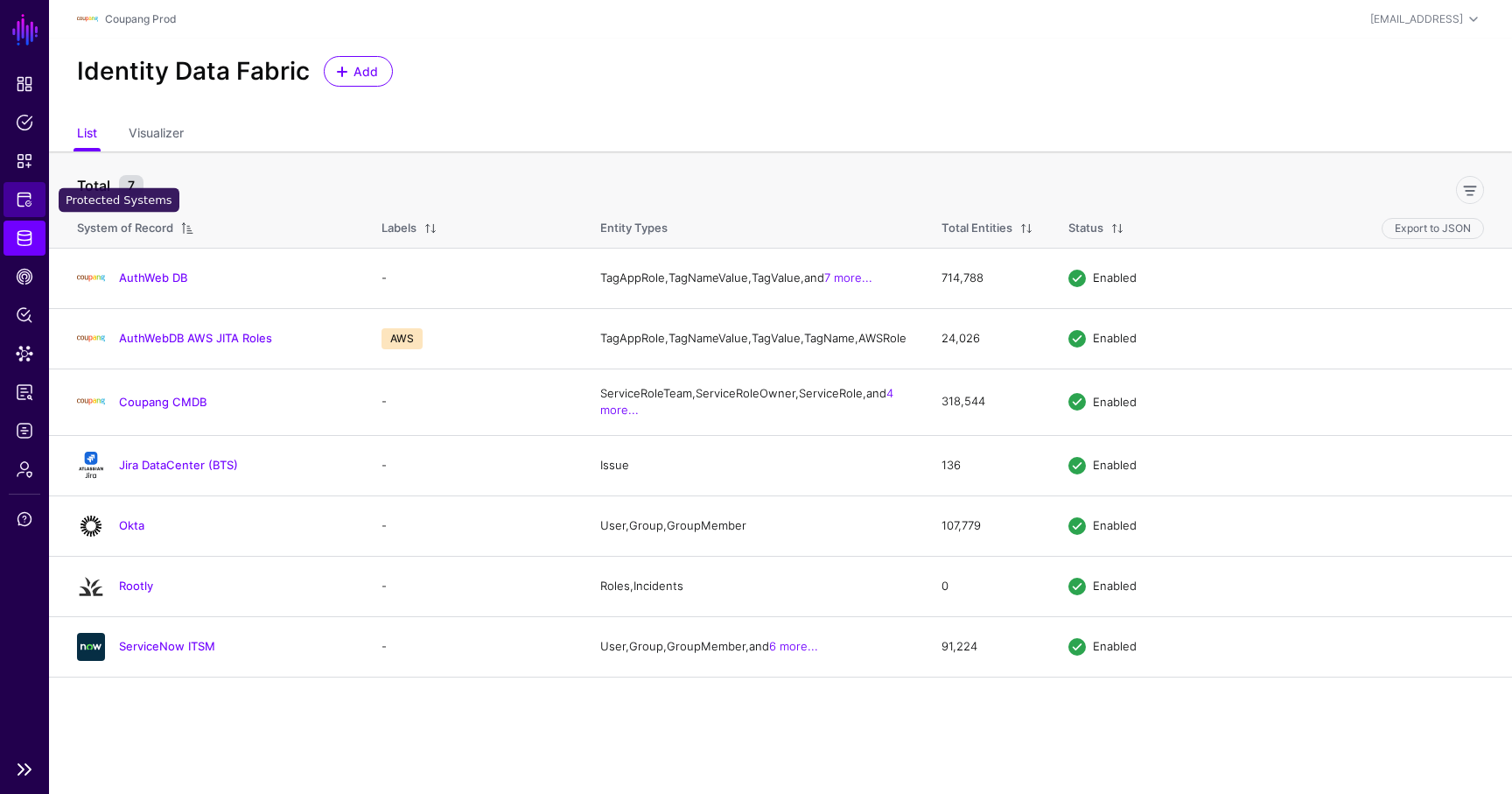
click at [22, 210] on link "Protected Systems" at bounding box center [24, 199] width 42 height 35
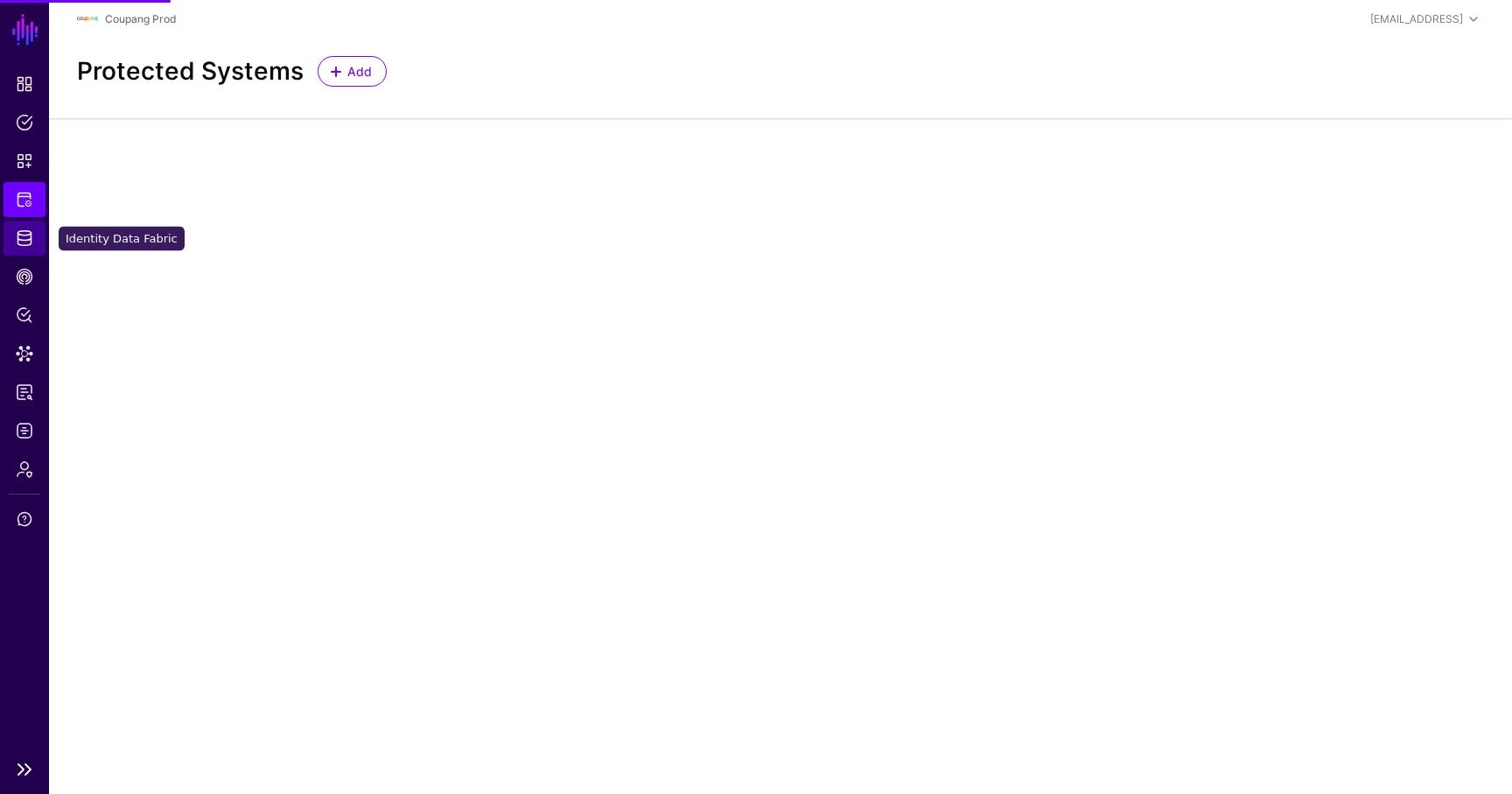
click at [22, 241] on span "Identity Data Fabric" at bounding box center [24, 237] width 17 height 17
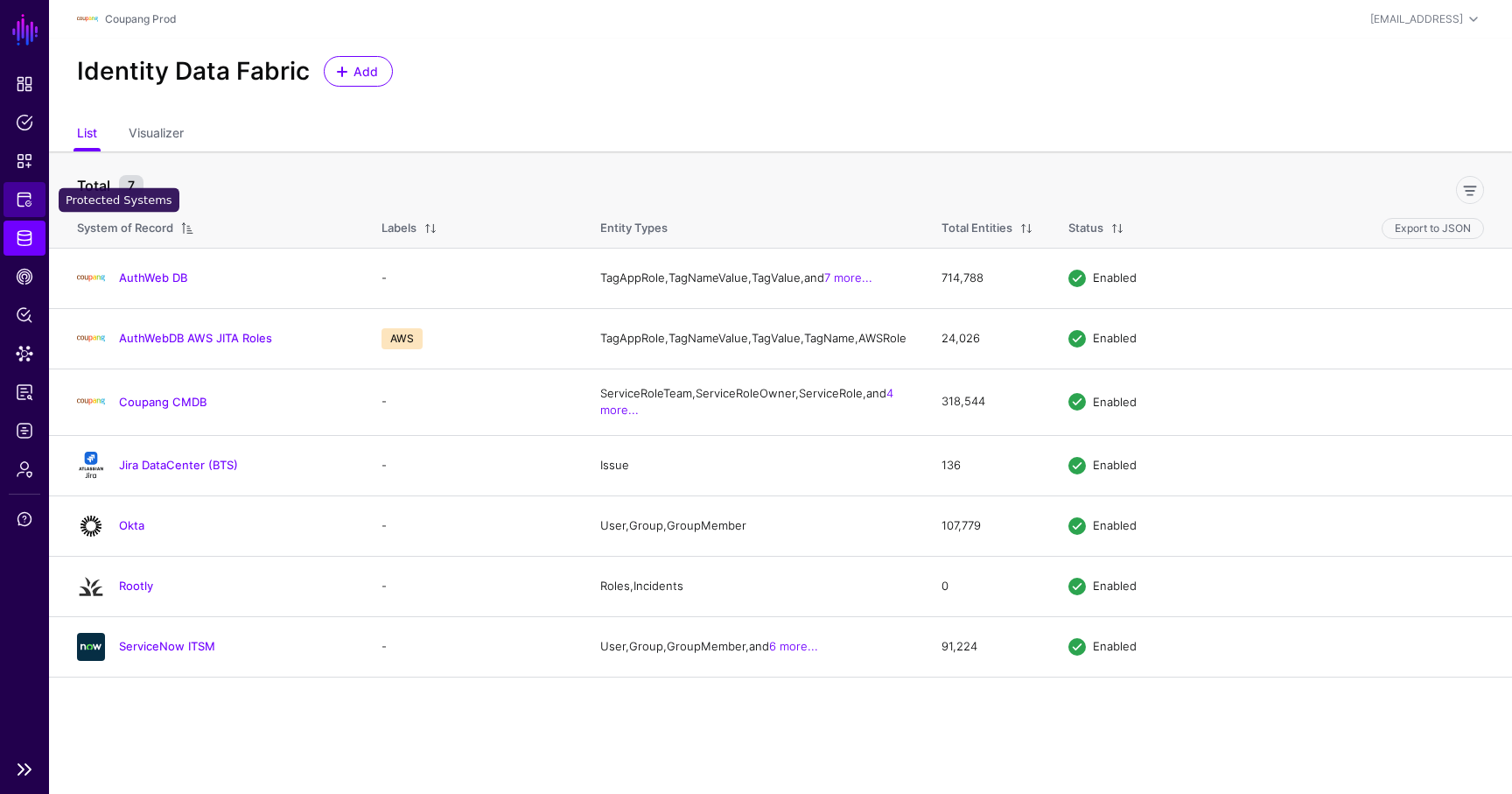
click at [30, 200] on span "Protected Systems" at bounding box center [24, 199] width 17 height 17
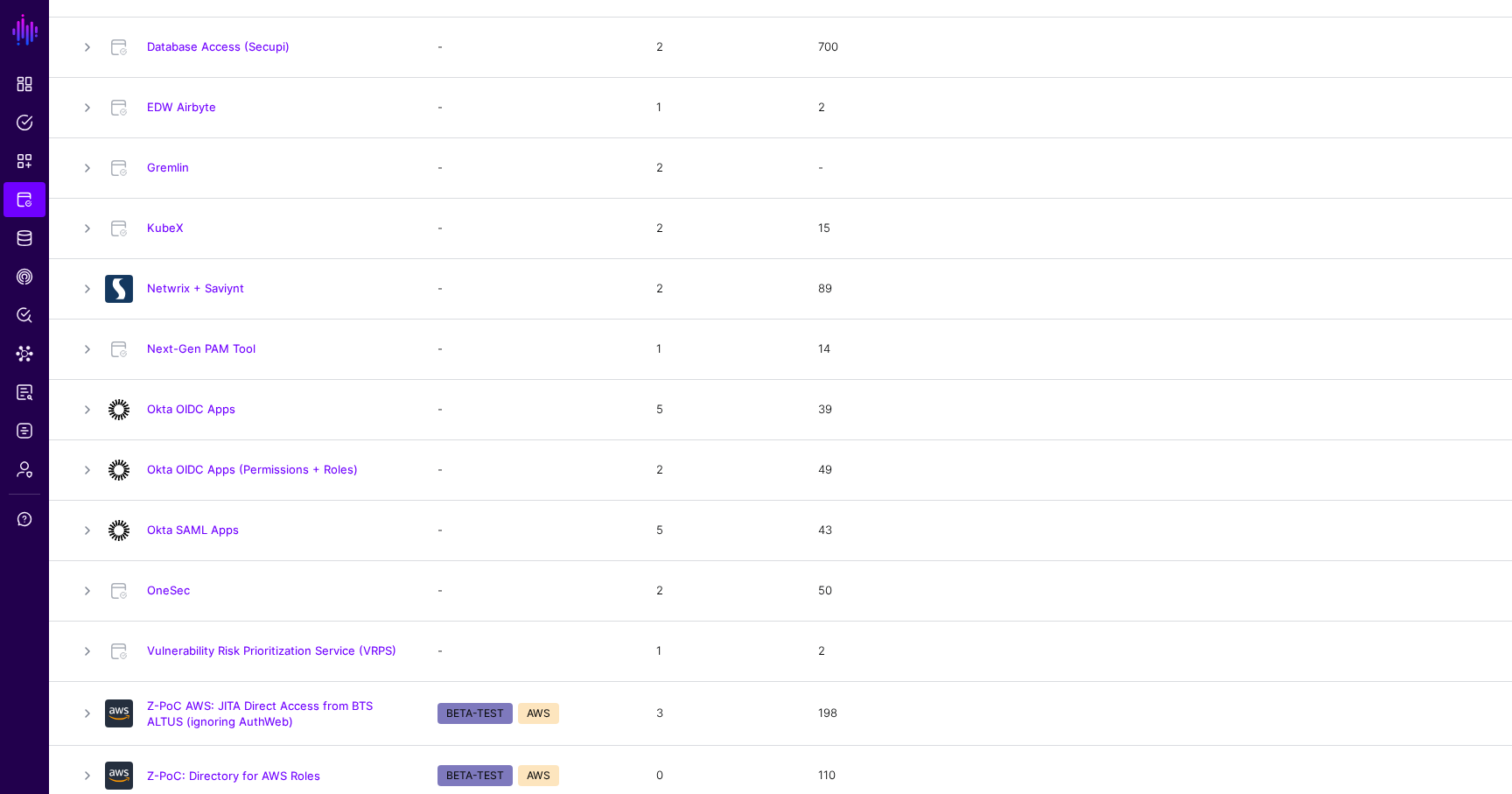
scroll to position [512, 0]
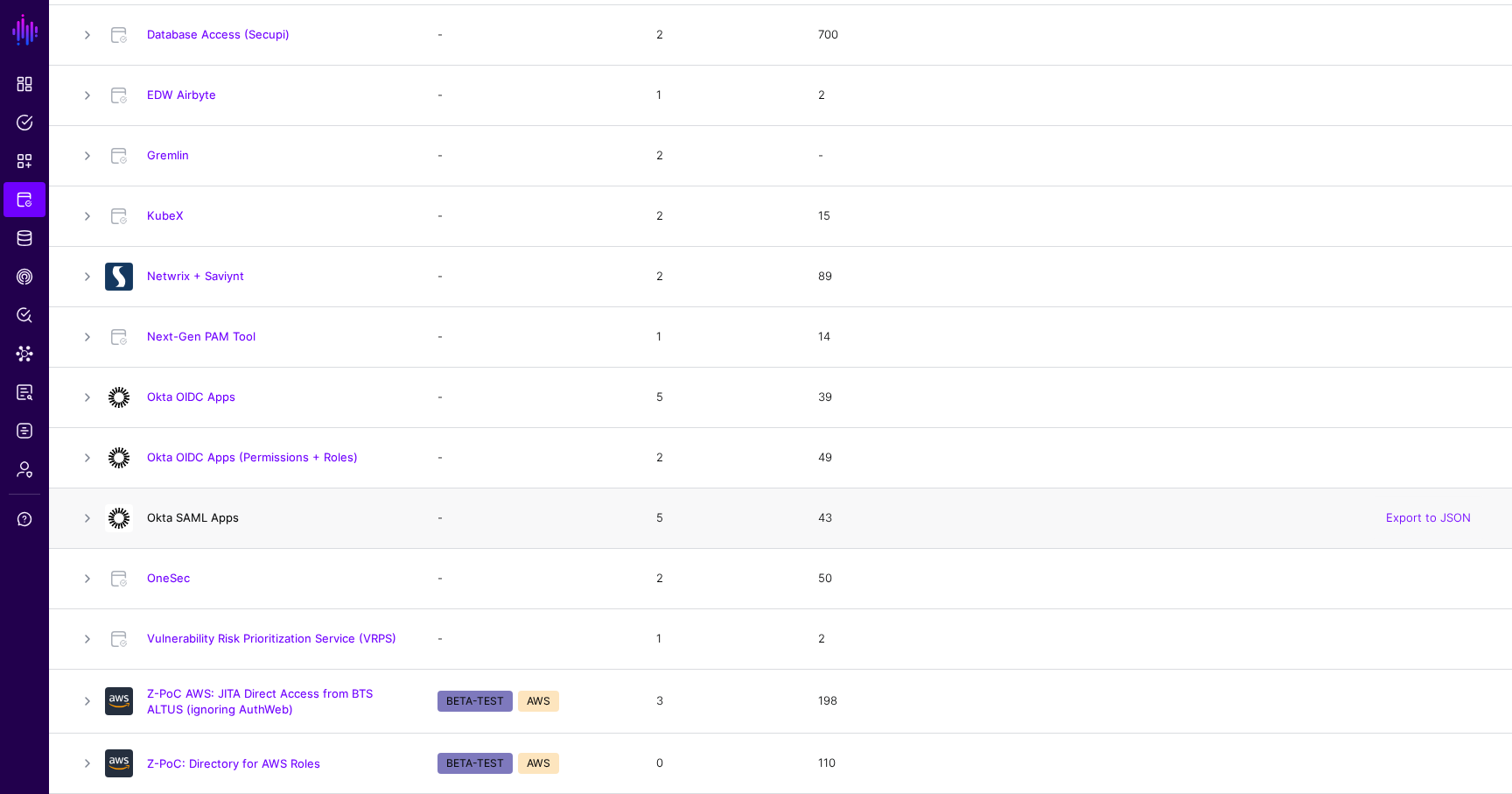
click at [210, 517] on link "Okta SAML Apps" at bounding box center [192, 517] width 92 height 14
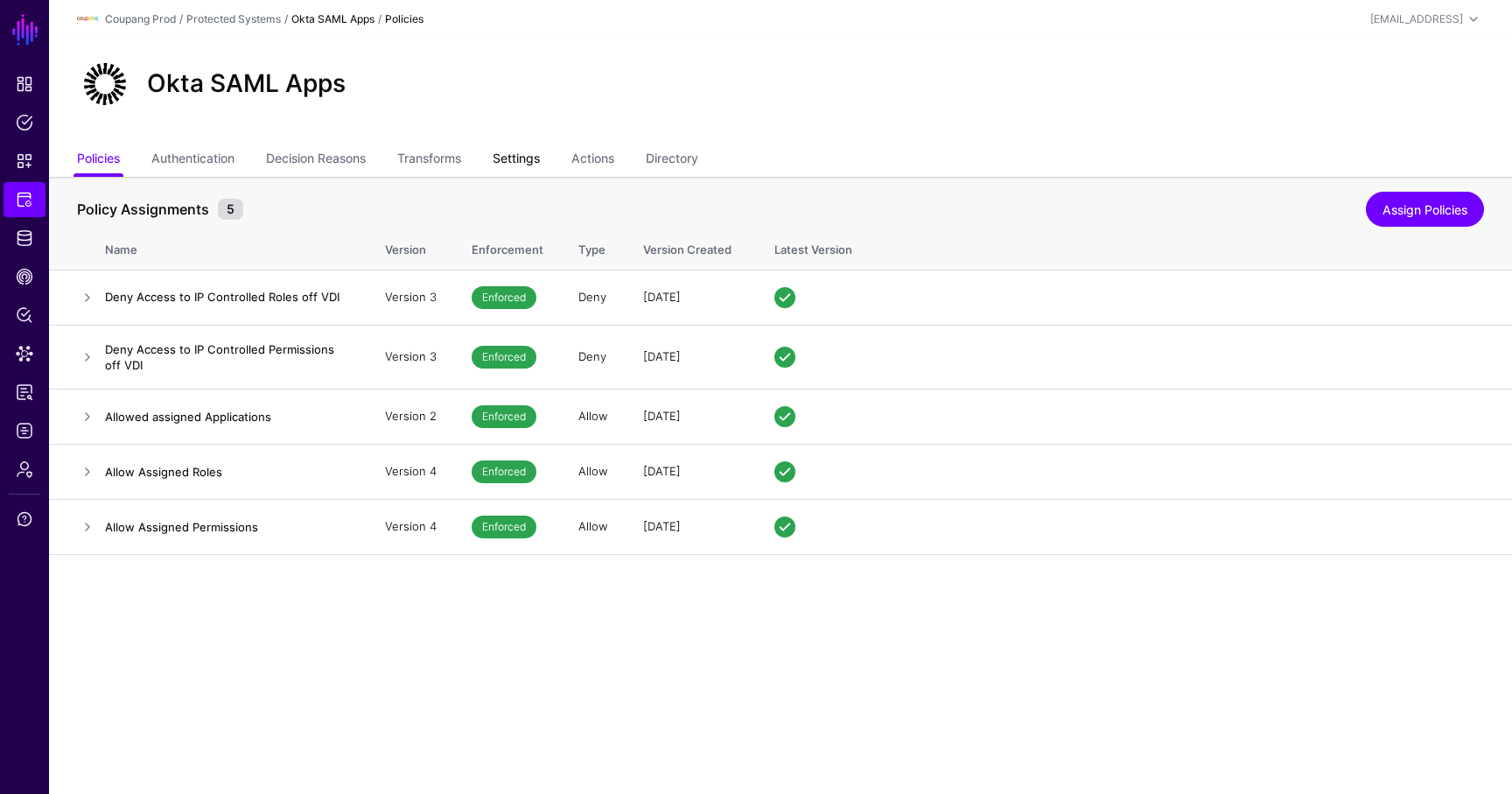
click at [540, 157] on link "Settings" at bounding box center [516, 160] width 48 height 33
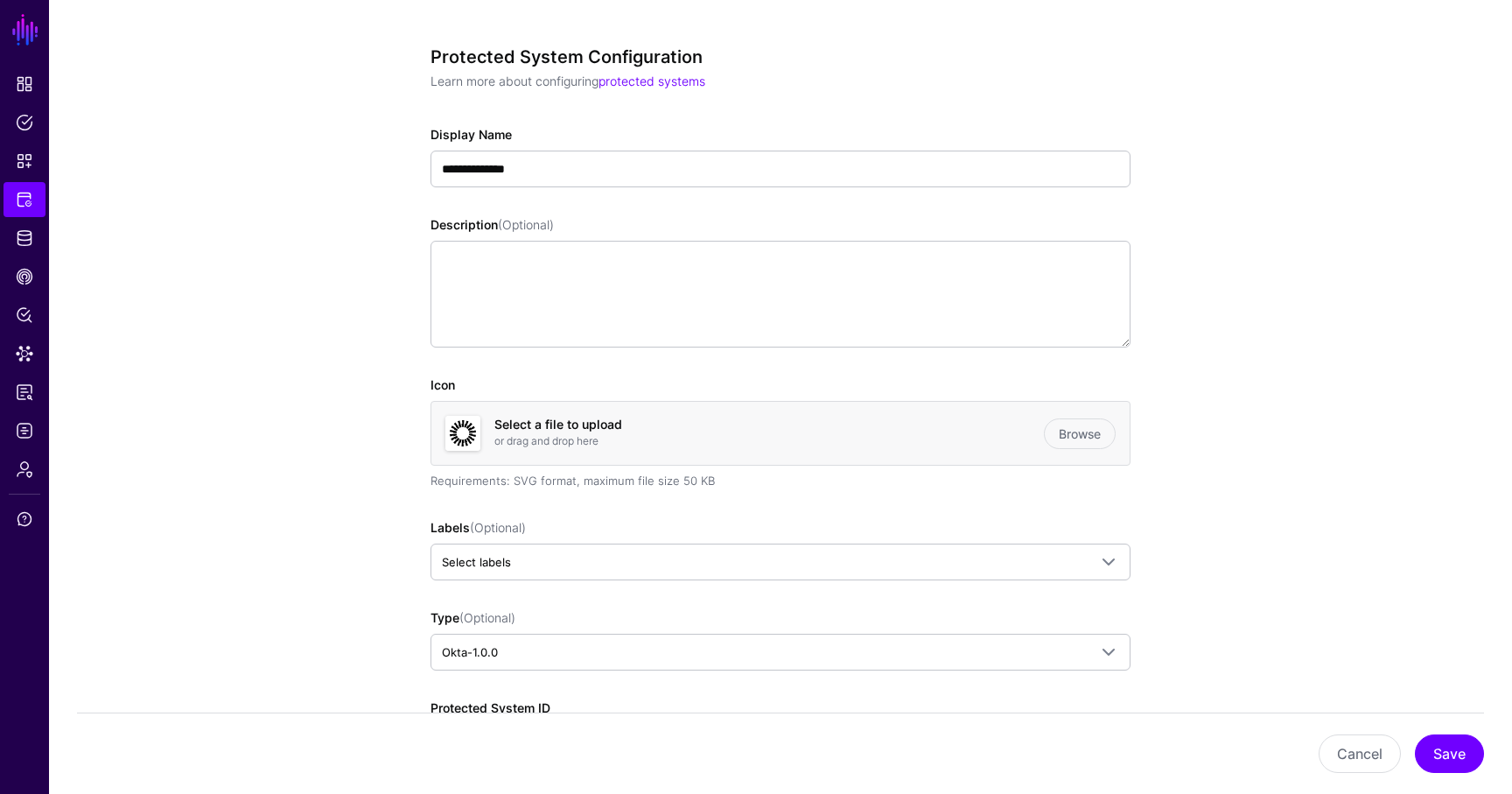
scroll to position [185, 0]
